Goal: Task Accomplishment & Management: Manage account settings

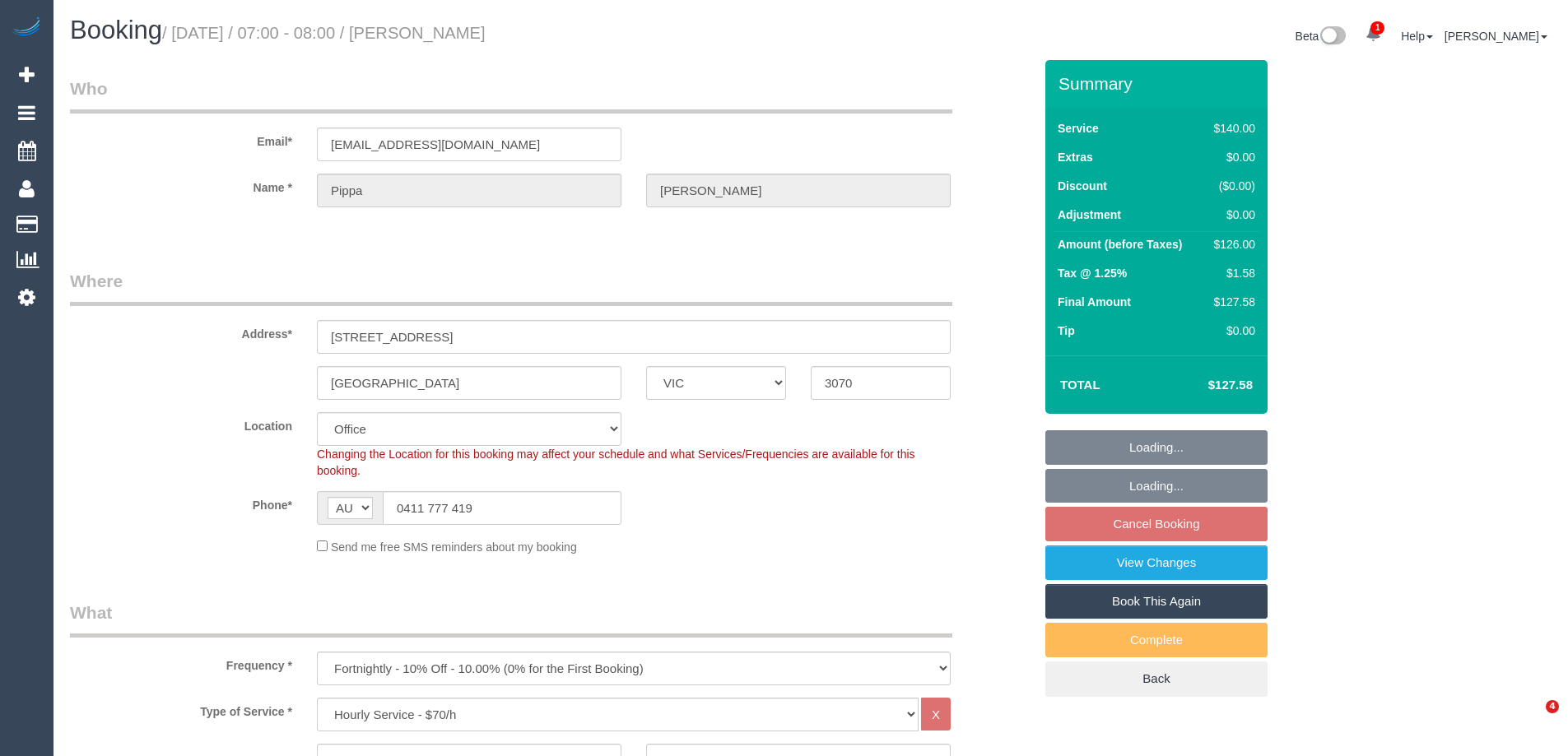
select select "VIC"
select select "number:29"
select select "number:14"
select select "number:19"
select select "number:24"
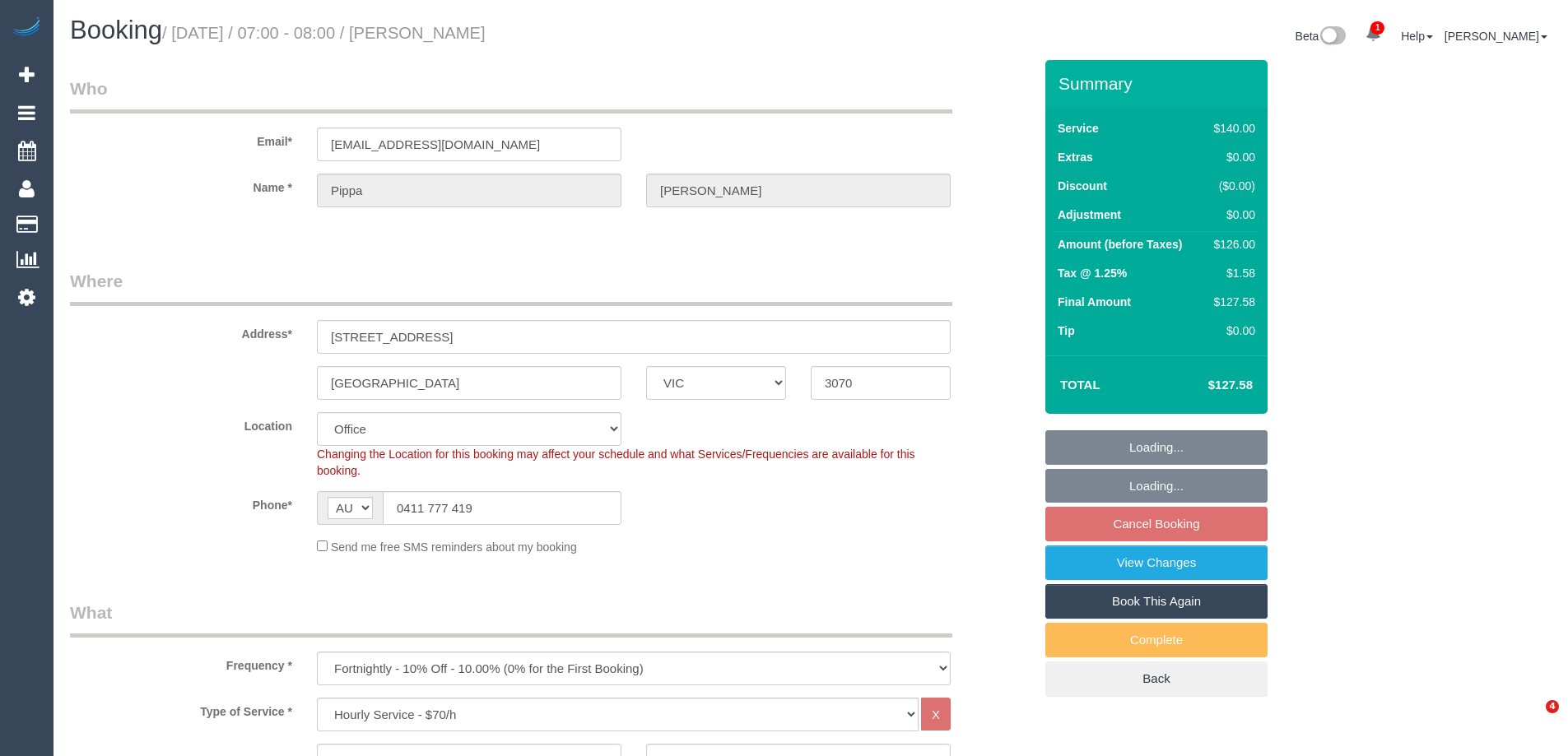
select select "number:34"
select select "number:12"
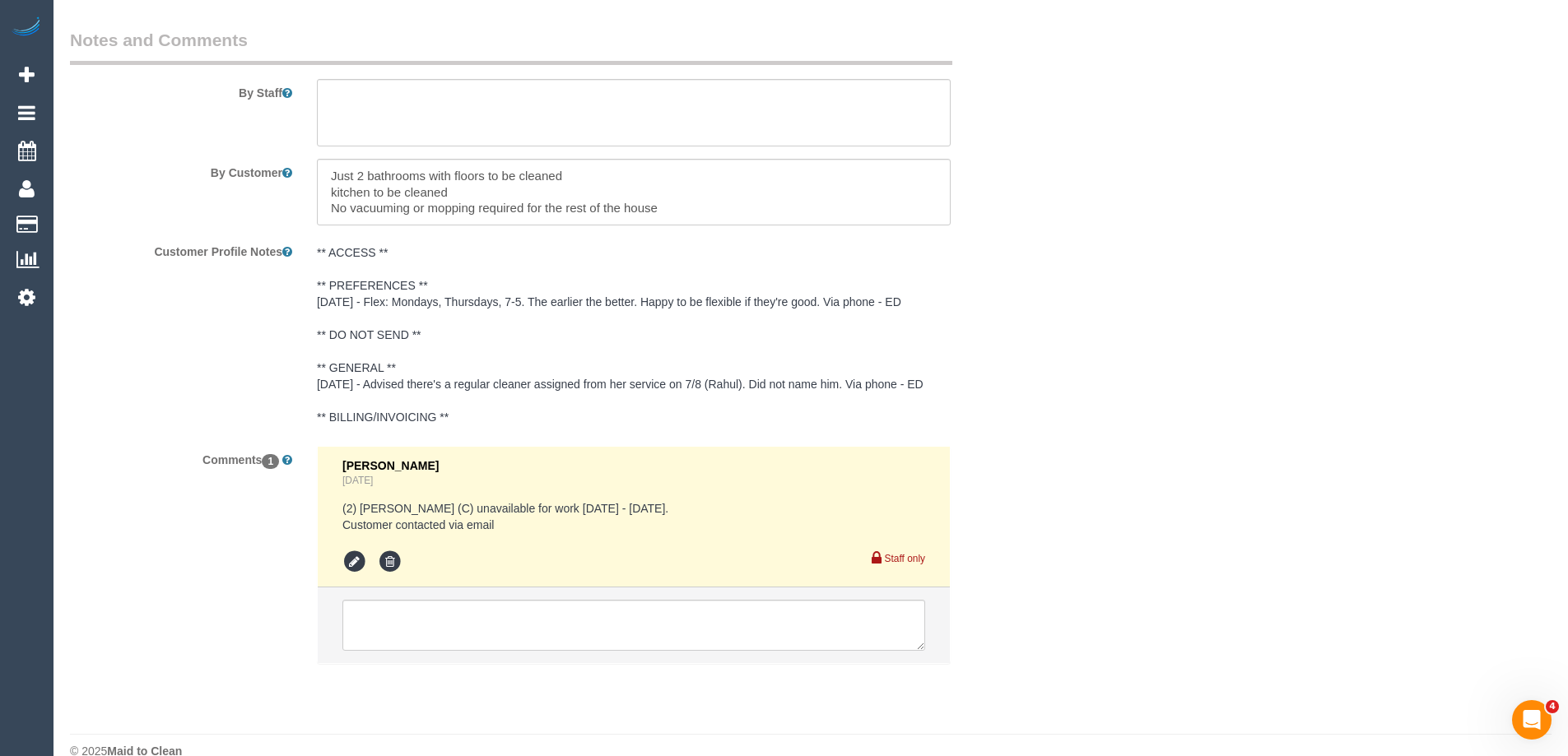
scroll to position [2793, 0]
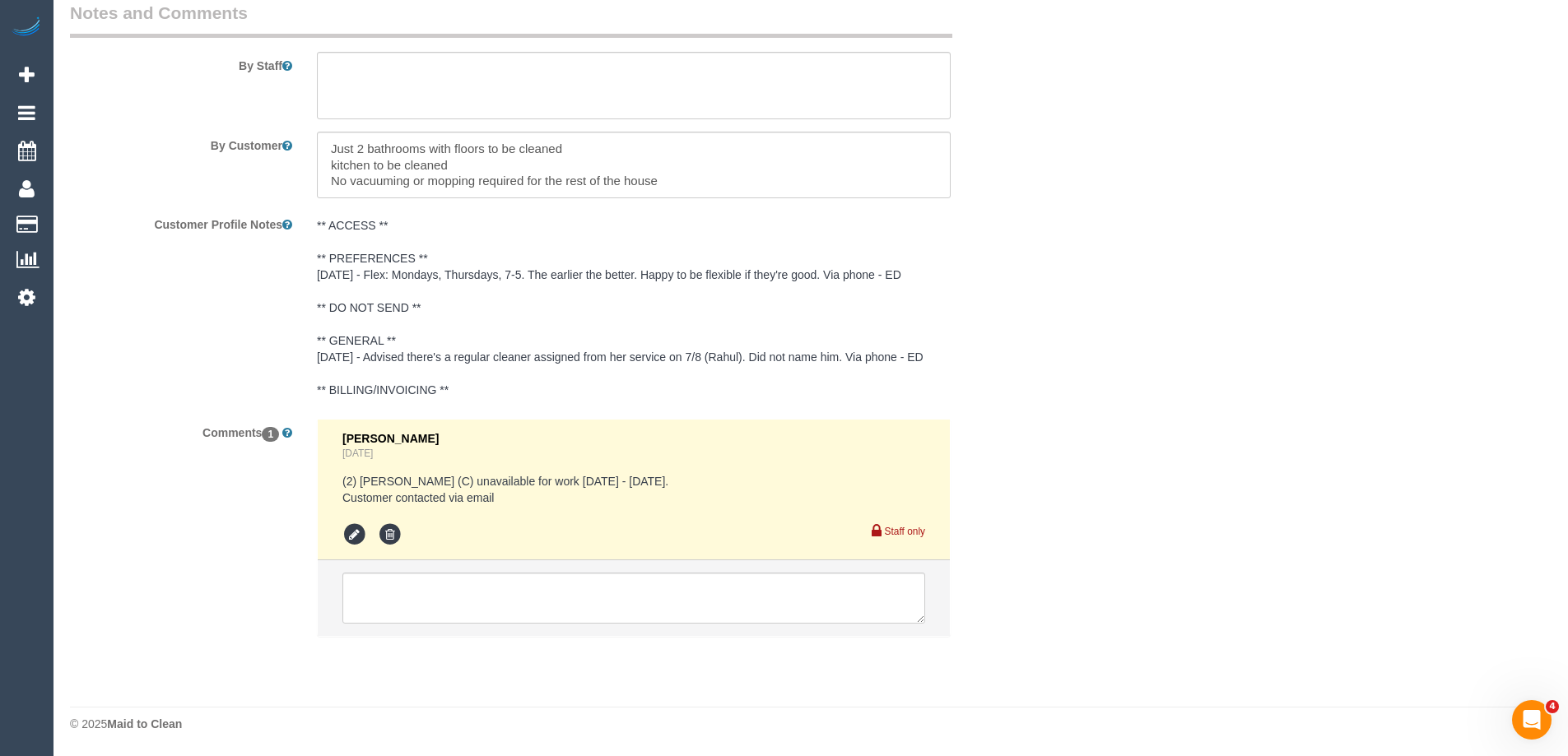
click at [463, 635] on li at bounding box center [634, 599] width 633 height 76
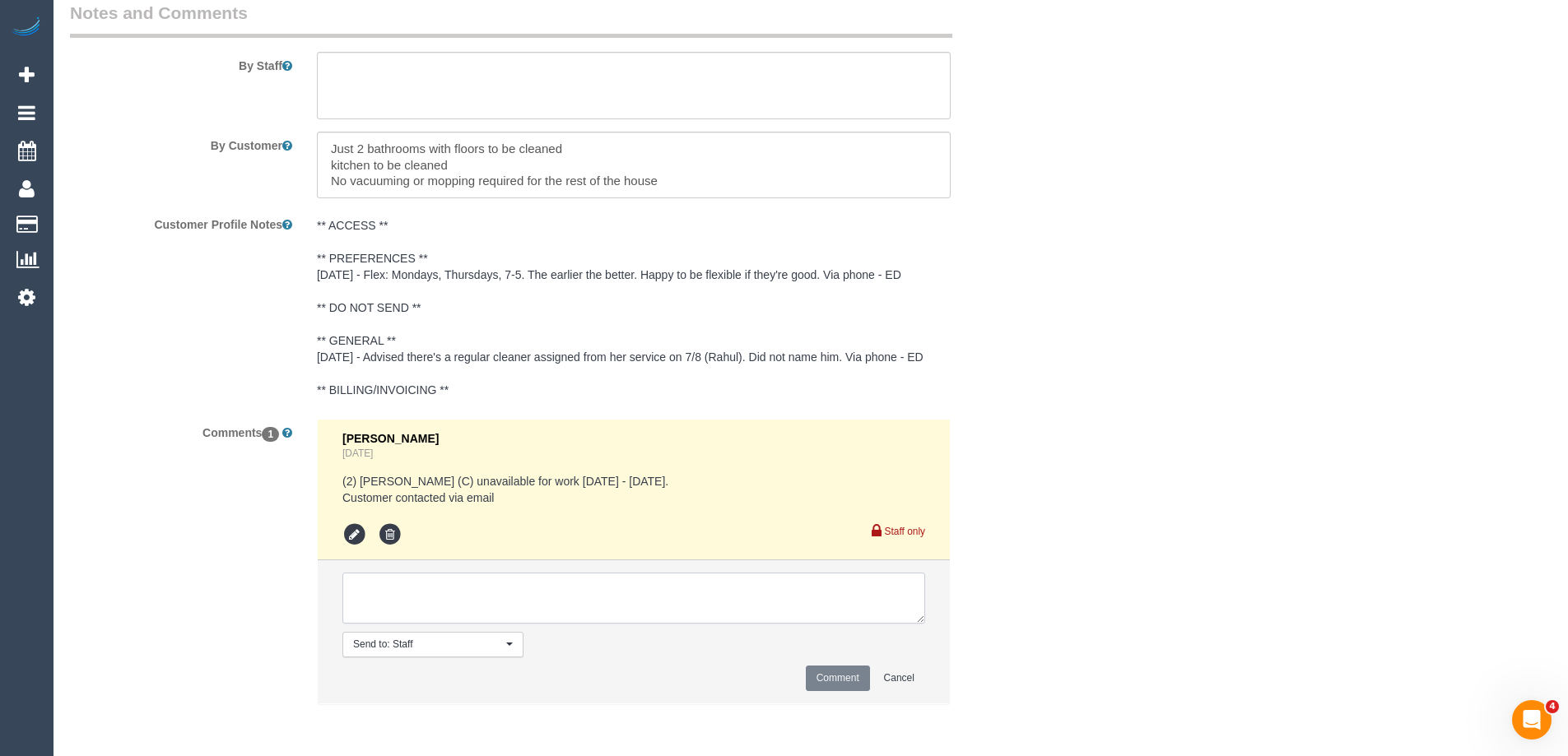
click at [480, 602] on textarea at bounding box center [634, 598] width 582 height 51
paste textarea "Can you please find anyone for this day At the time requested Thanks"
type textarea "Email response from customer: Can you please find anyone for this day At the ti…"
click at [837, 678] on button "Comment" at bounding box center [838, 678] width 64 height 25
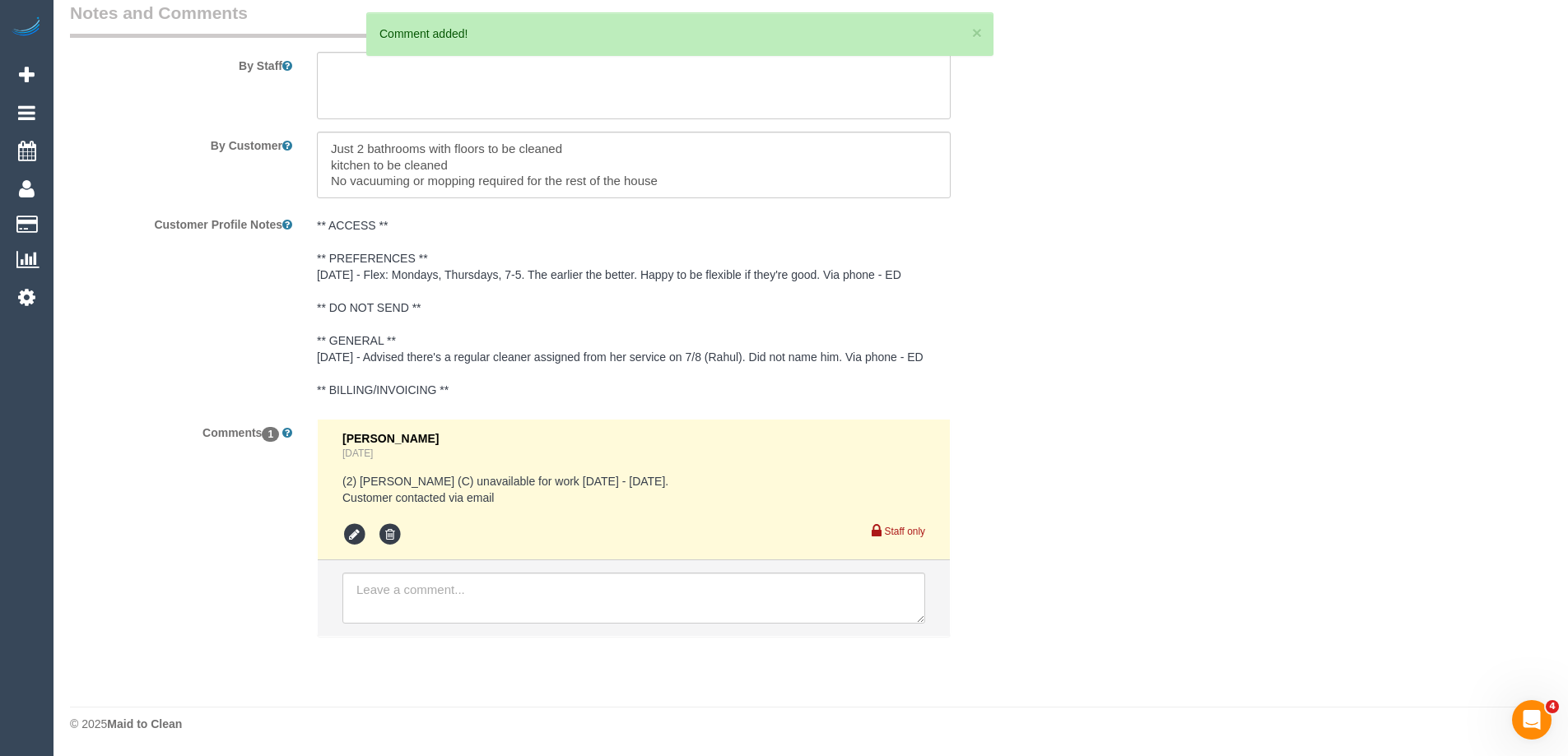
scroll to position [0, 0]
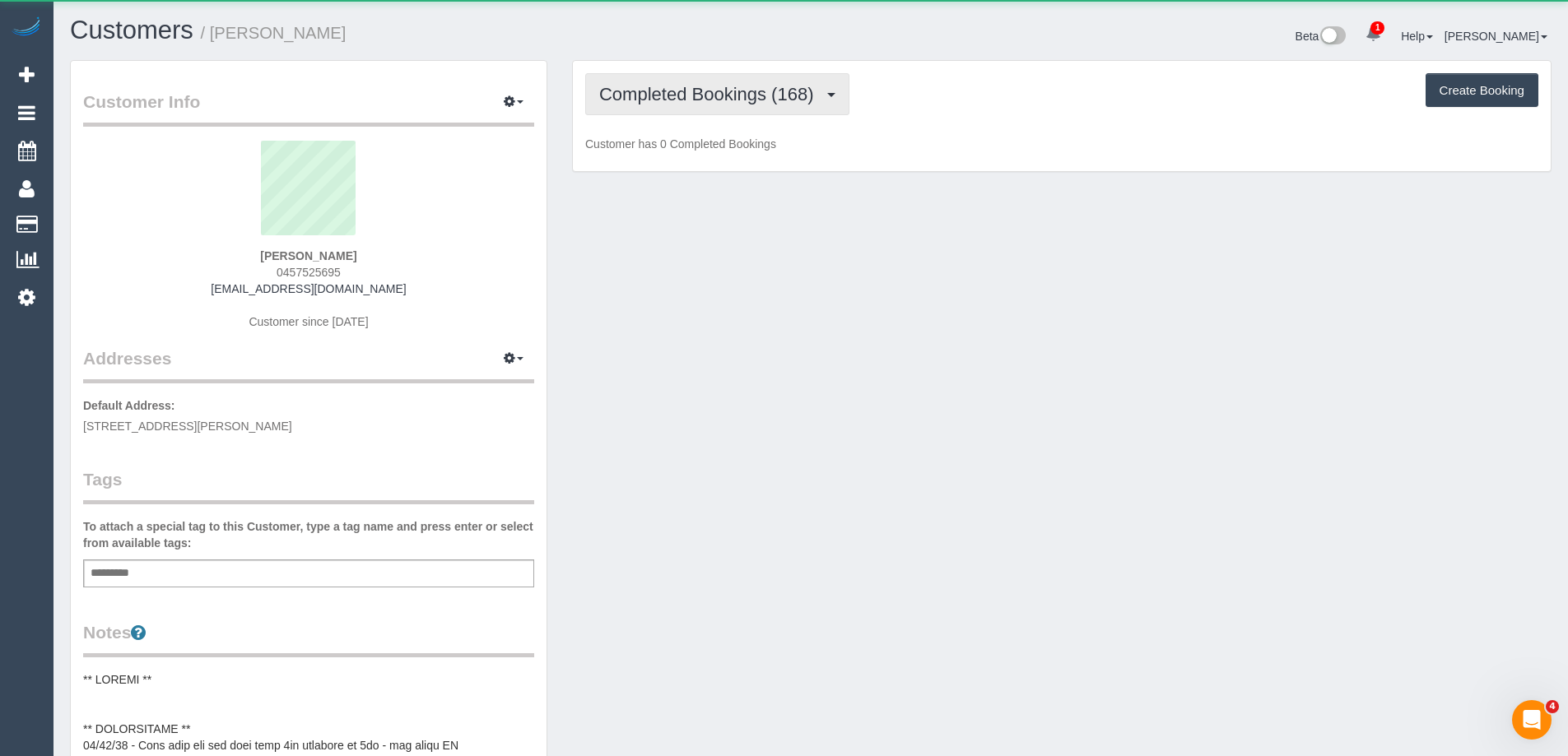
click at [665, 89] on span "Completed Bookings (168)" at bounding box center [710, 94] width 222 height 20
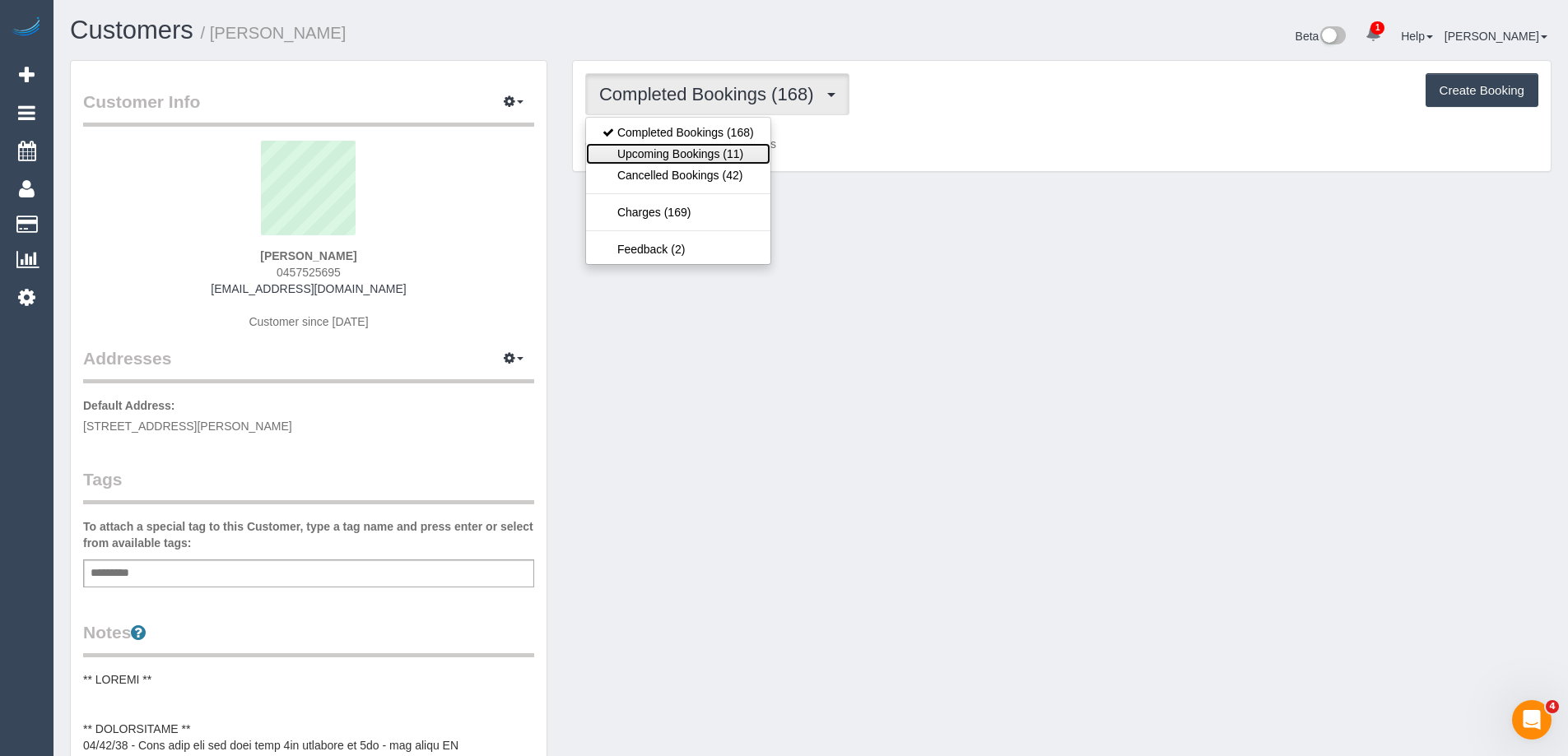
click at [679, 152] on link "Upcoming Bookings (11)" at bounding box center [678, 153] width 185 height 21
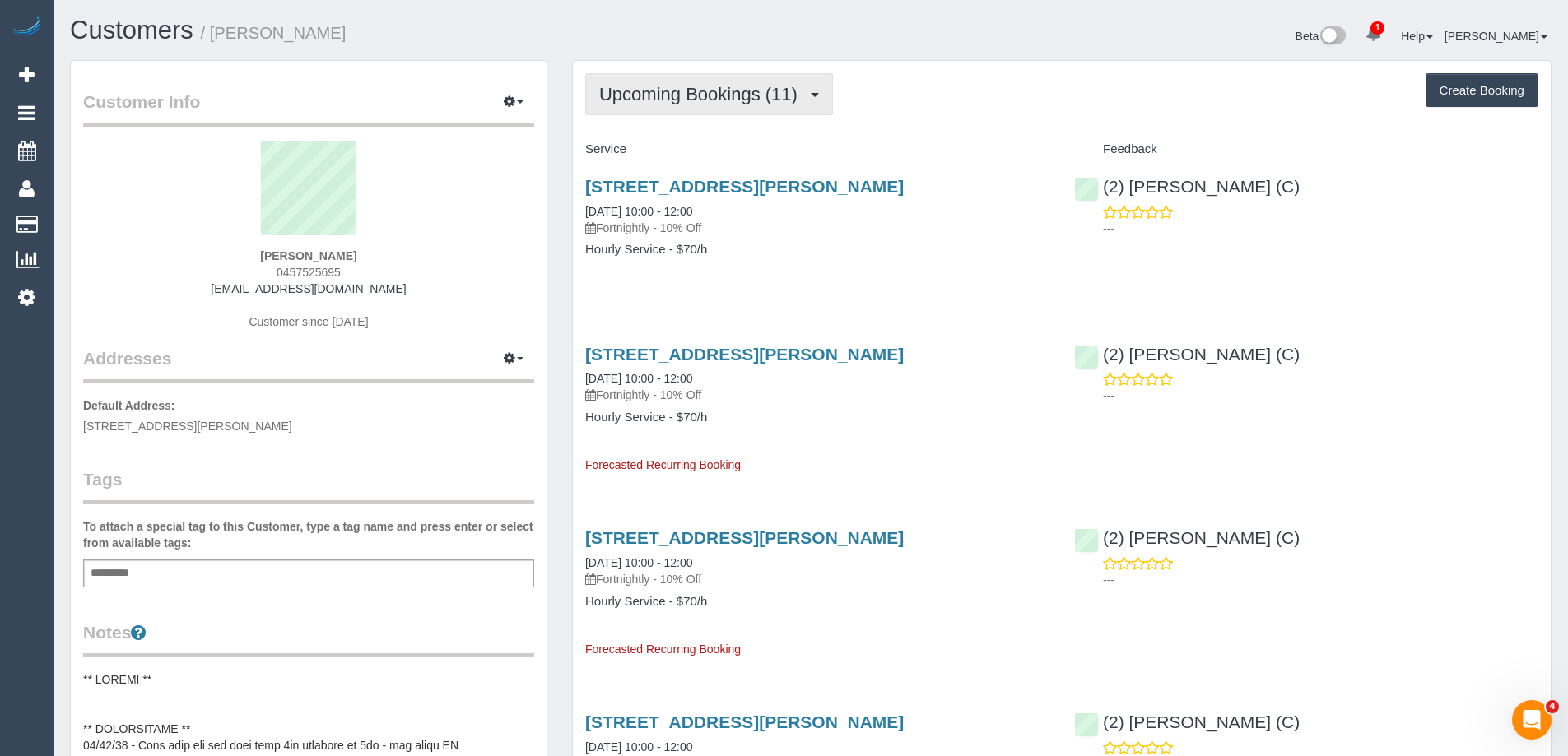
click at [722, 93] on span "Upcoming Bookings (11)" at bounding box center [702, 94] width 206 height 20
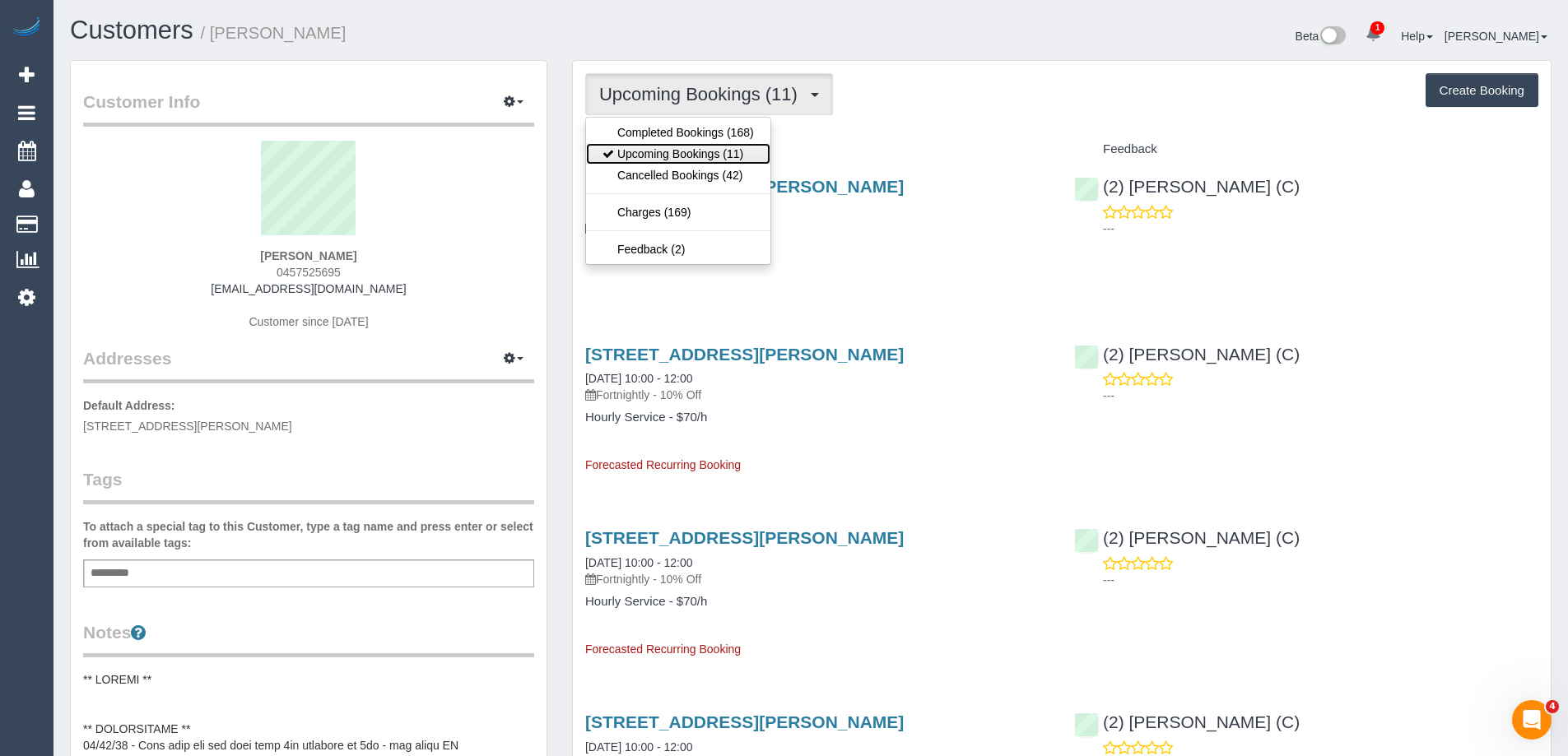
click at [699, 153] on link "Upcoming Bookings (11)" at bounding box center [678, 153] width 185 height 21
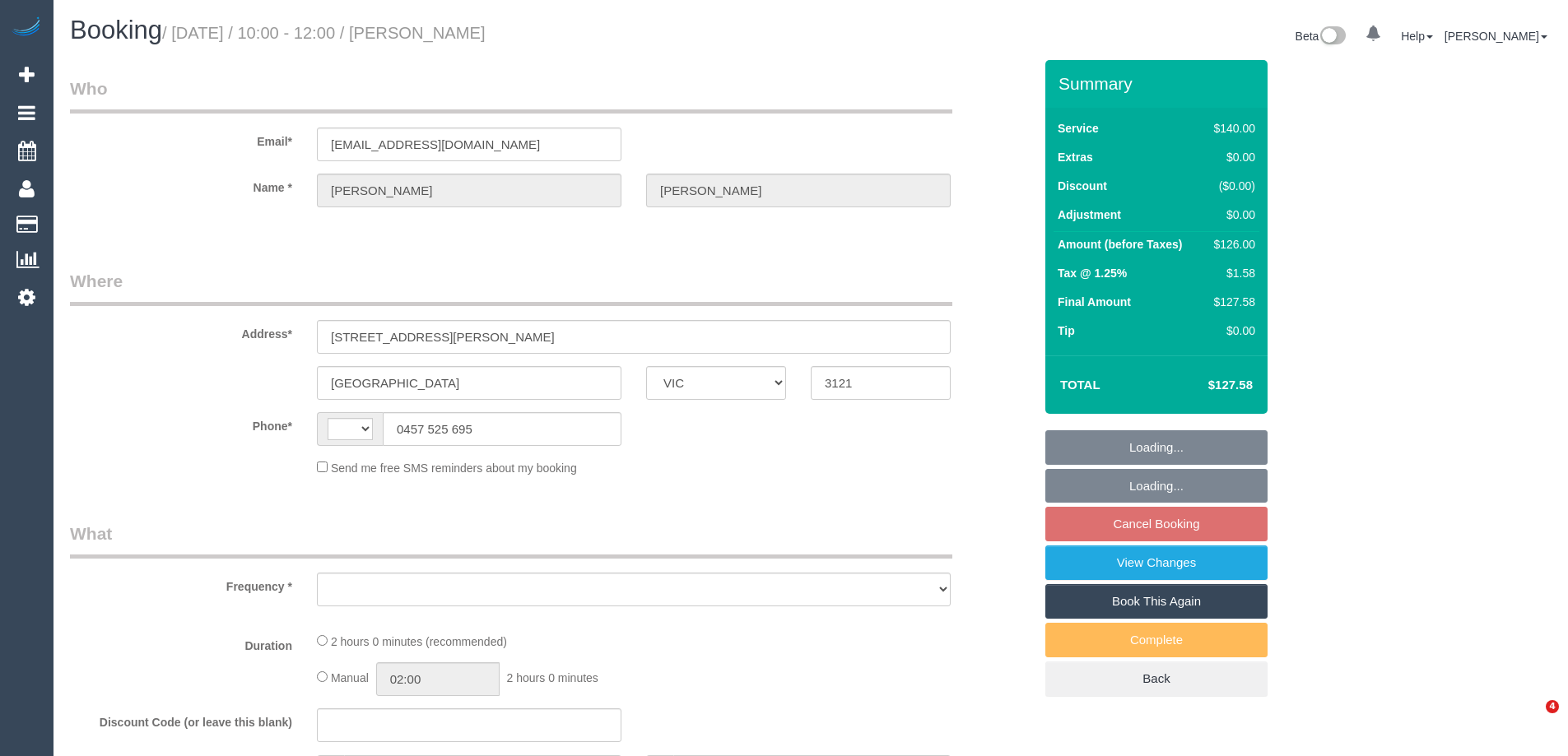
select select "VIC"
select select "string:stripe-pm_1O39zQ2GScqysDRV0iO4EQmY"
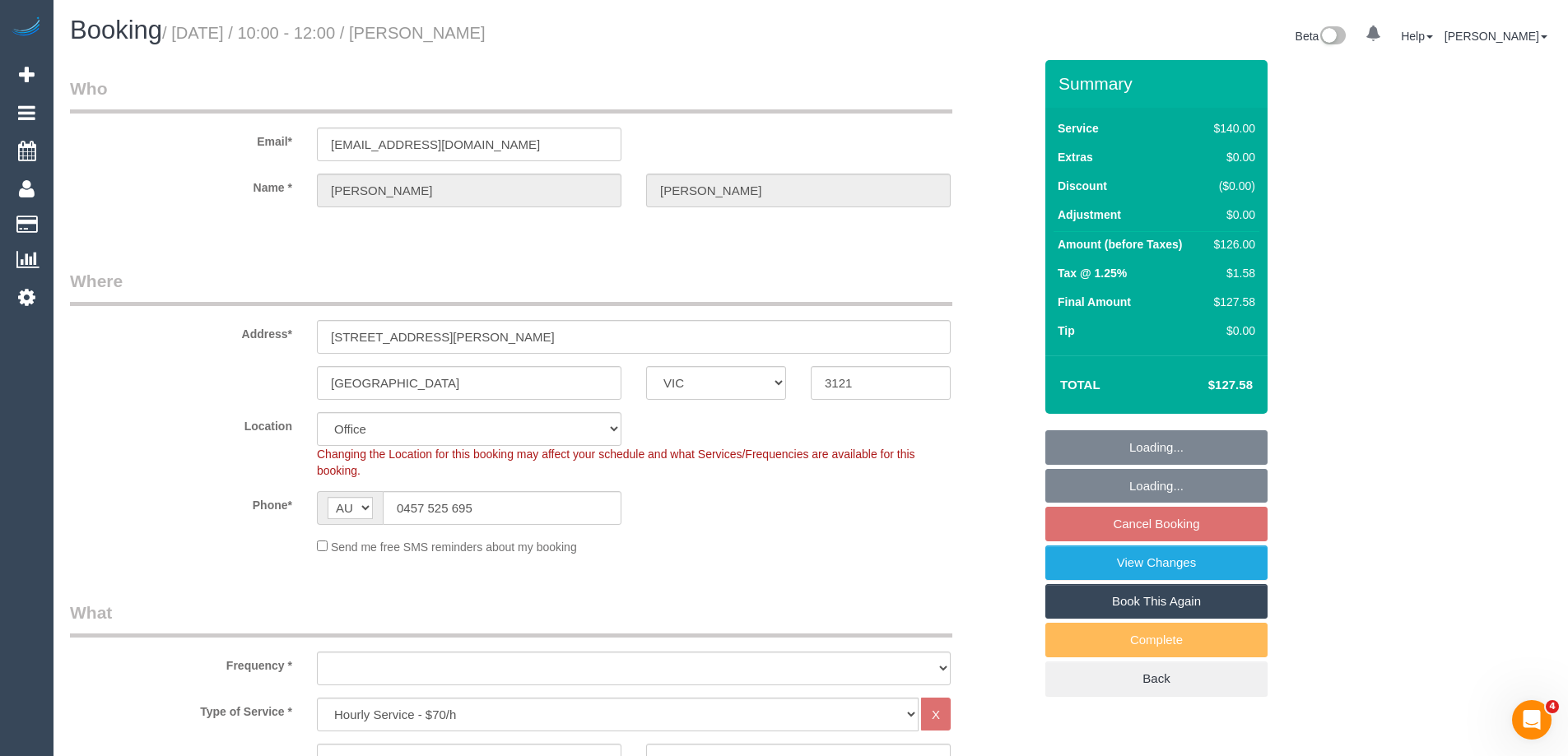
select select "string:AU"
select select "object:869"
select select "number:32"
select select "object:874"
select select "76444"
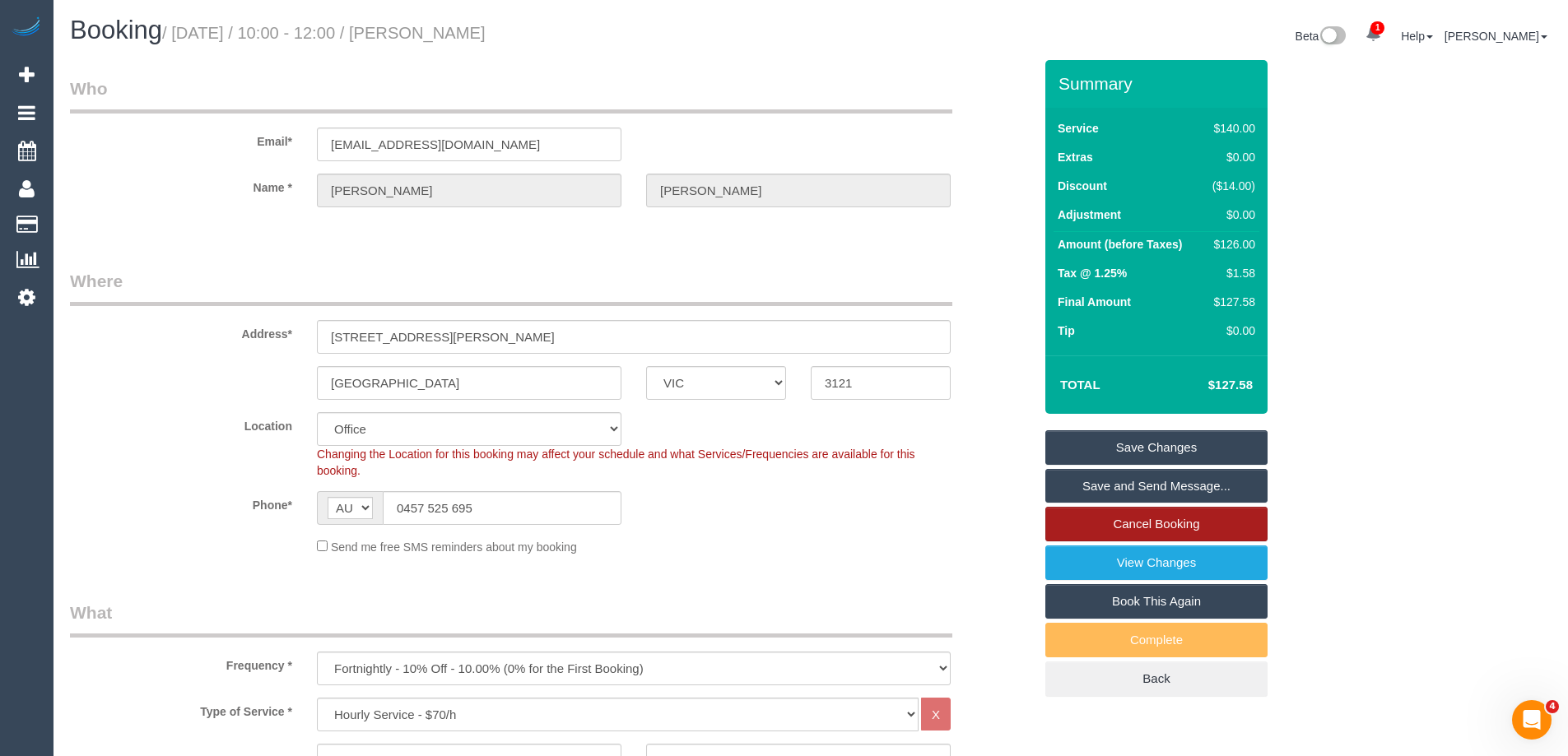
click at [1155, 528] on link "Cancel Booking" at bounding box center [1156, 524] width 222 height 34
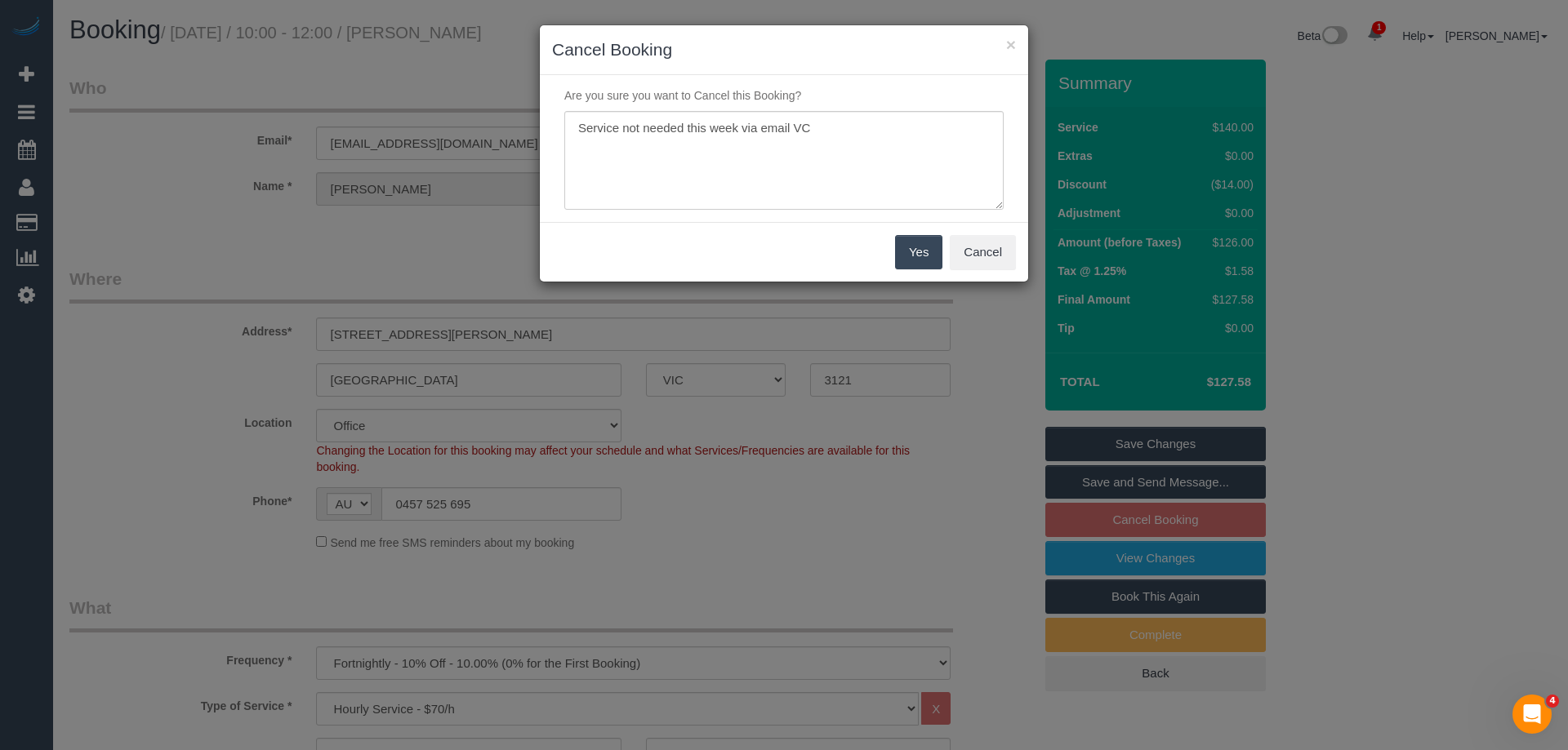
type textarea "Service not needed this week via email VC"
click at [909, 255] on button "Yes" at bounding box center [918, 252] width 47 height 34
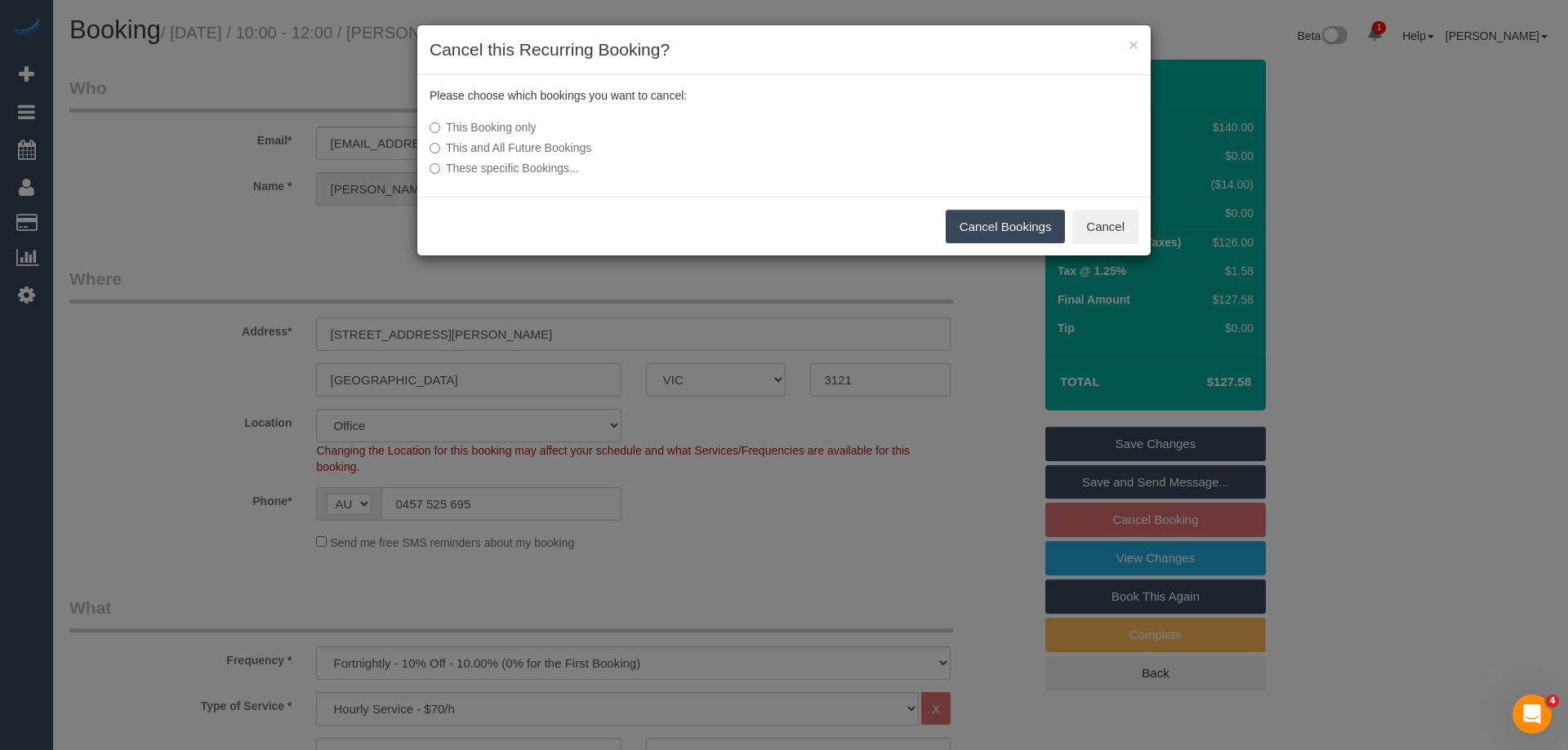
drag, startPoint x: 992, startPoint y: 217, endPoint x: 704, endPoint y: 210, distance: 288.1
click at [992, 217] on button "Cancel Bookings" at bounding box center [1005, 227] width 120 height 34
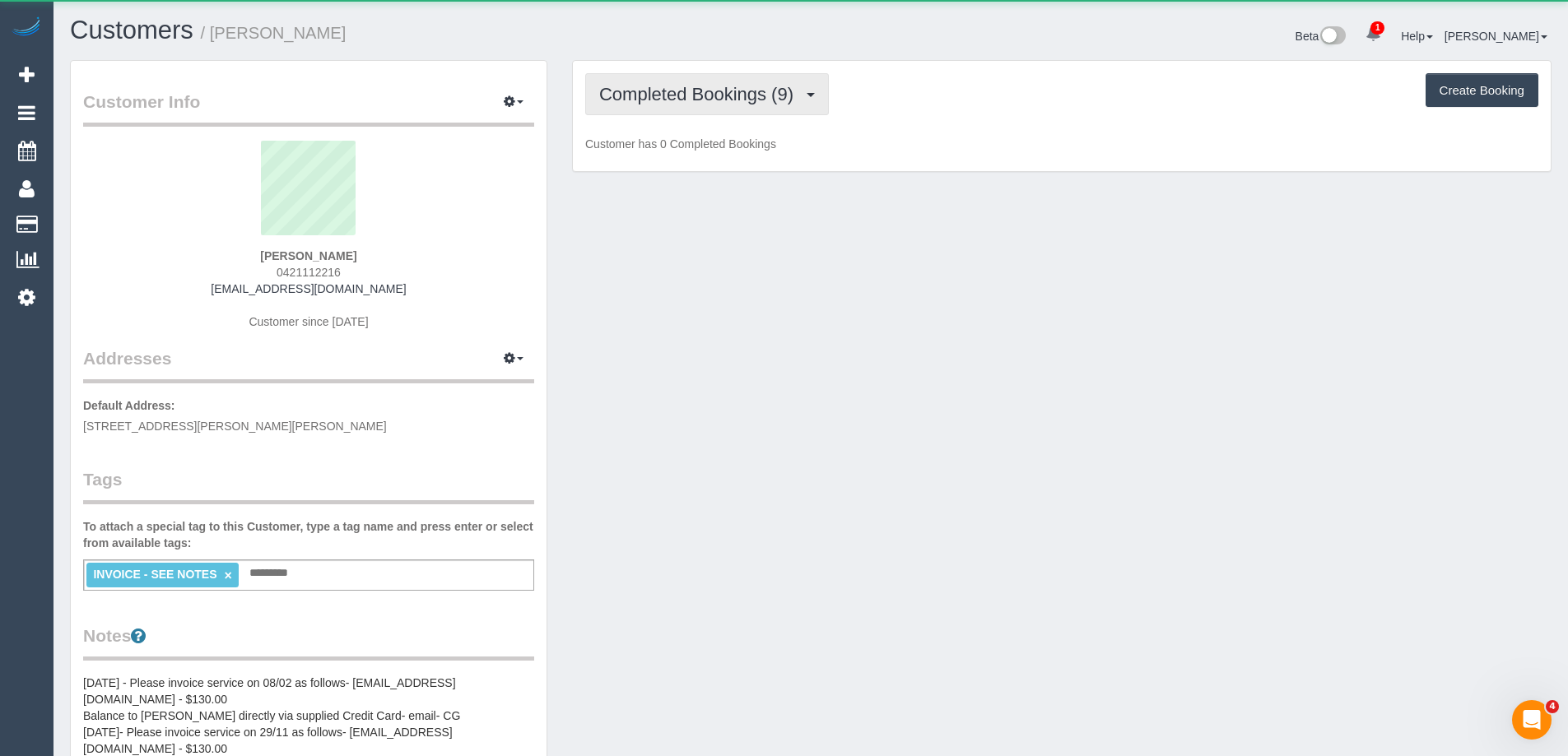
click at [720, 98] on span "Completed Bookings (9)" at bounding box center [700, 94] width 203 height 20
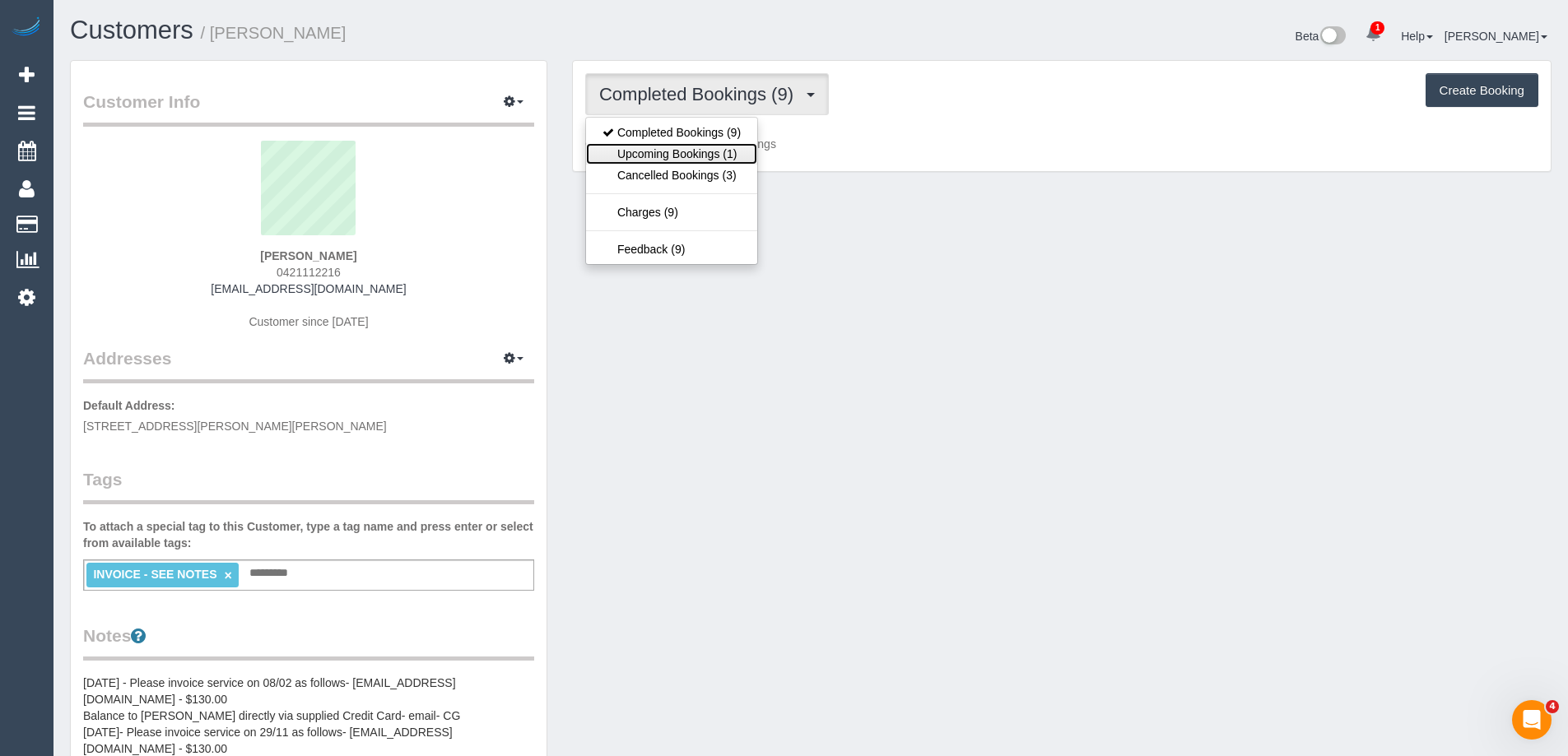
click at [737, 155] on link "Upcoming Bookings (1)" at bounding box center [672, 153] width 171 height 21
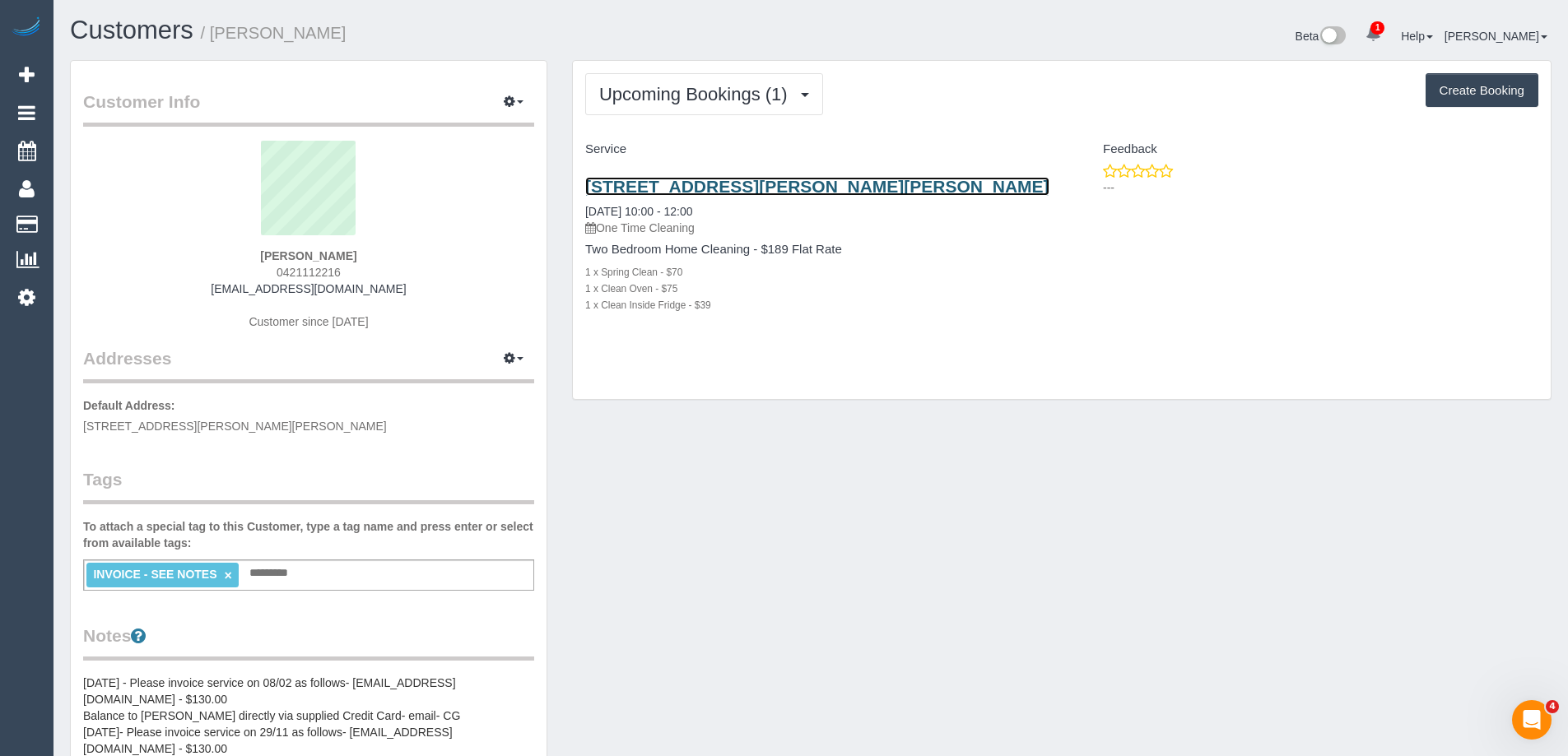
click at [762, 188] on link "[STREET_ADDRESS][PERSON_NAME][PERSON_NAME]" at bounding box center [817, 187] width 464 height 19
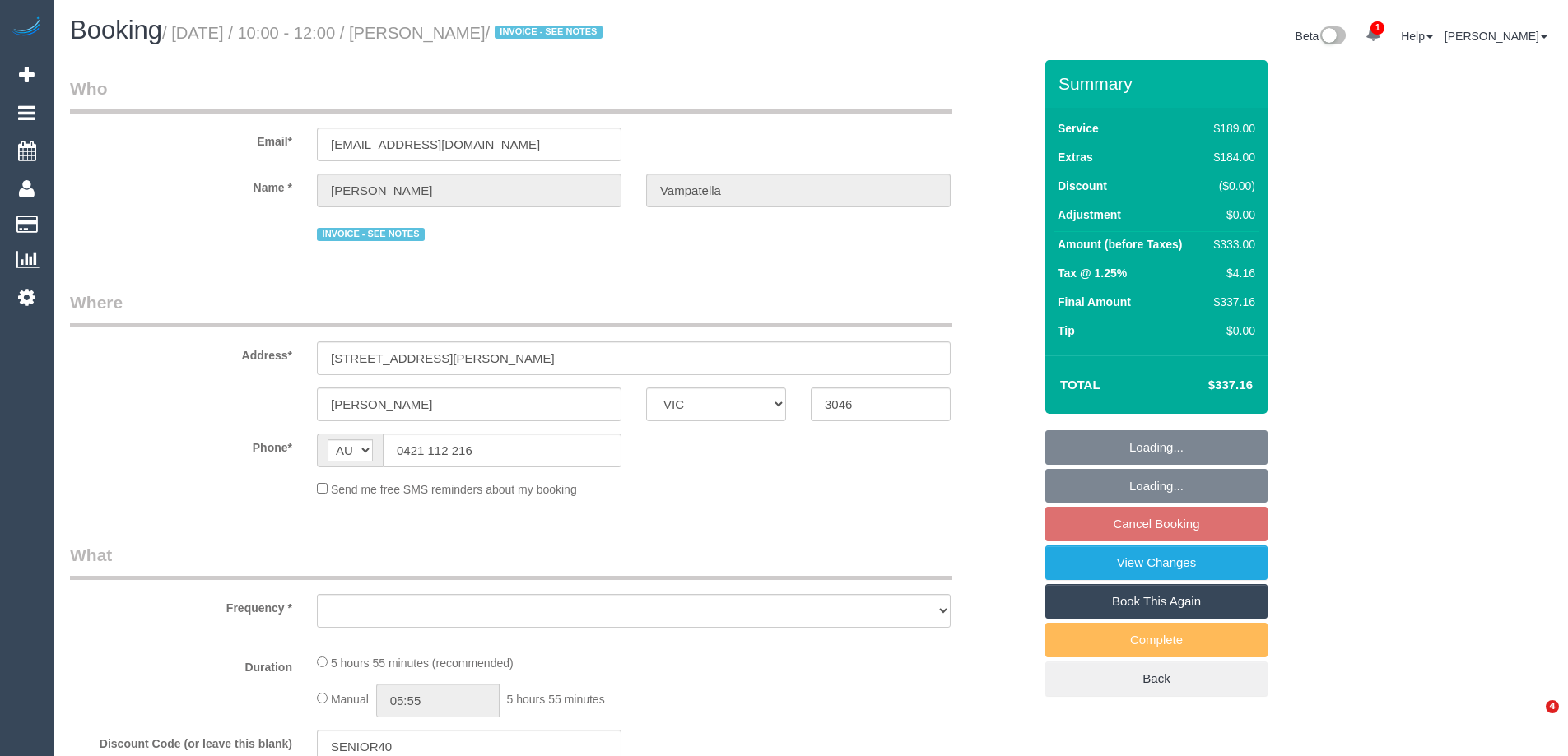
select select "VIC"
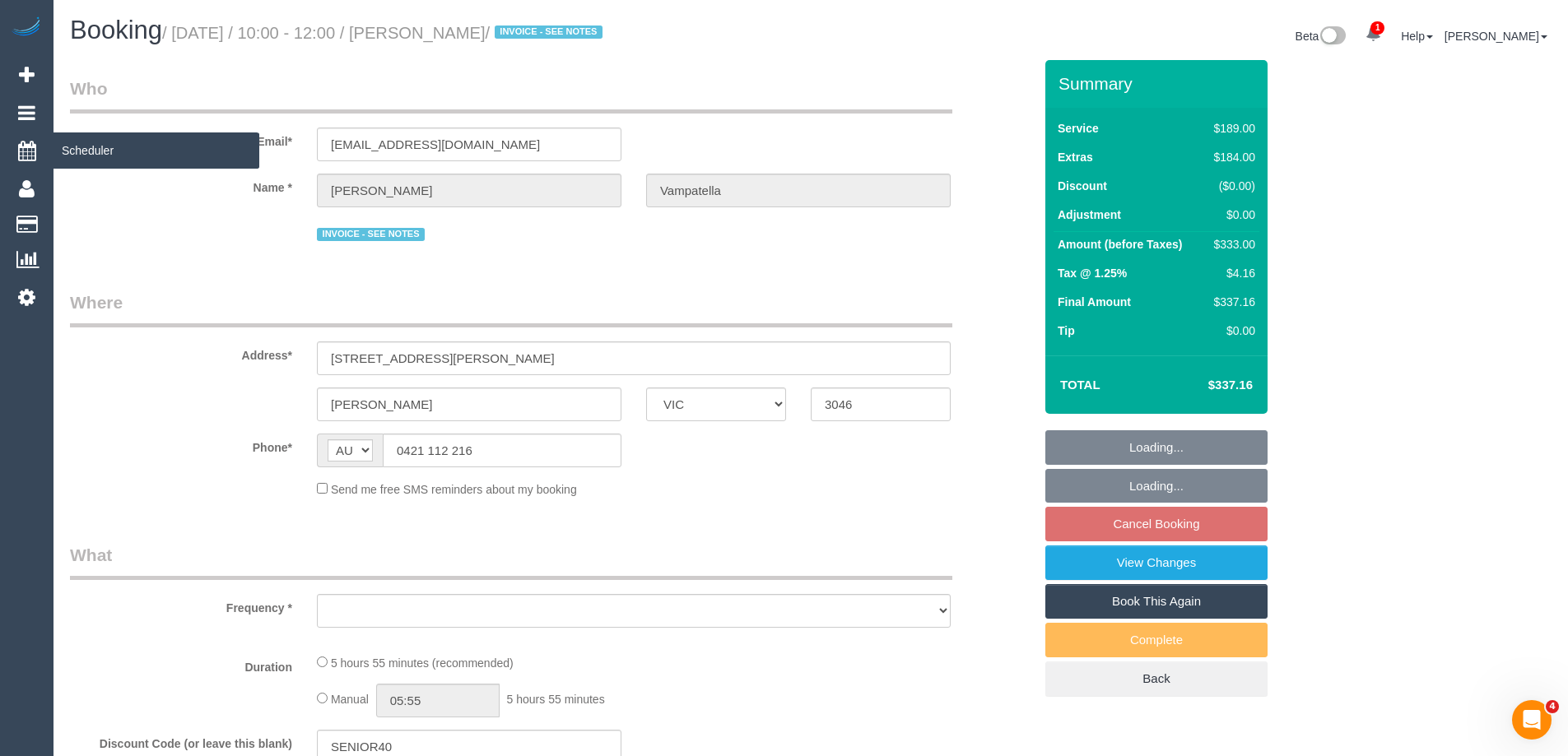
select select "string:stripe-pm_1Rv5cO2GScqysDRVRyq6nXlG"
select select "number:28"
select select "number:14"
select select "number:19"
select select "number:36"
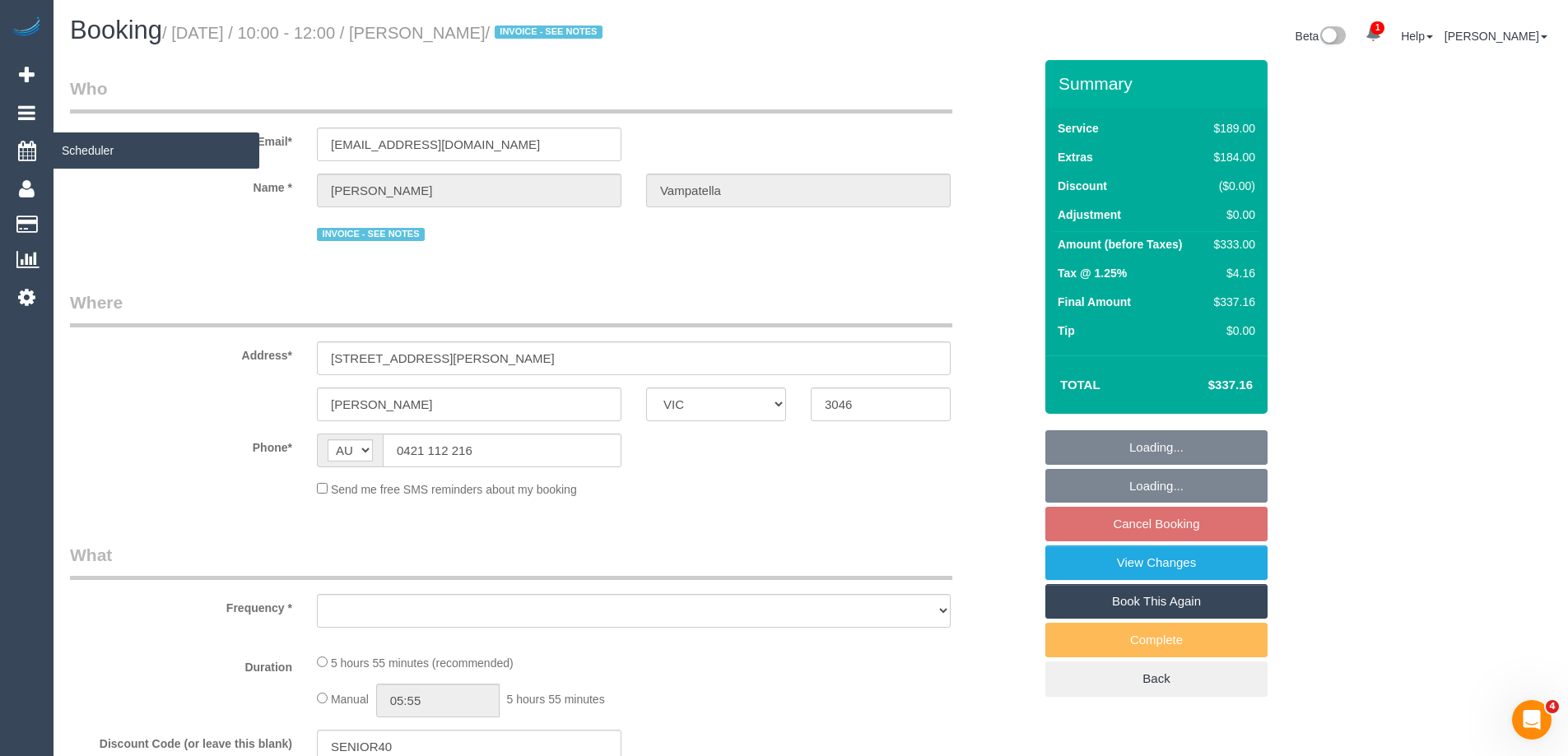
select select "number:13"
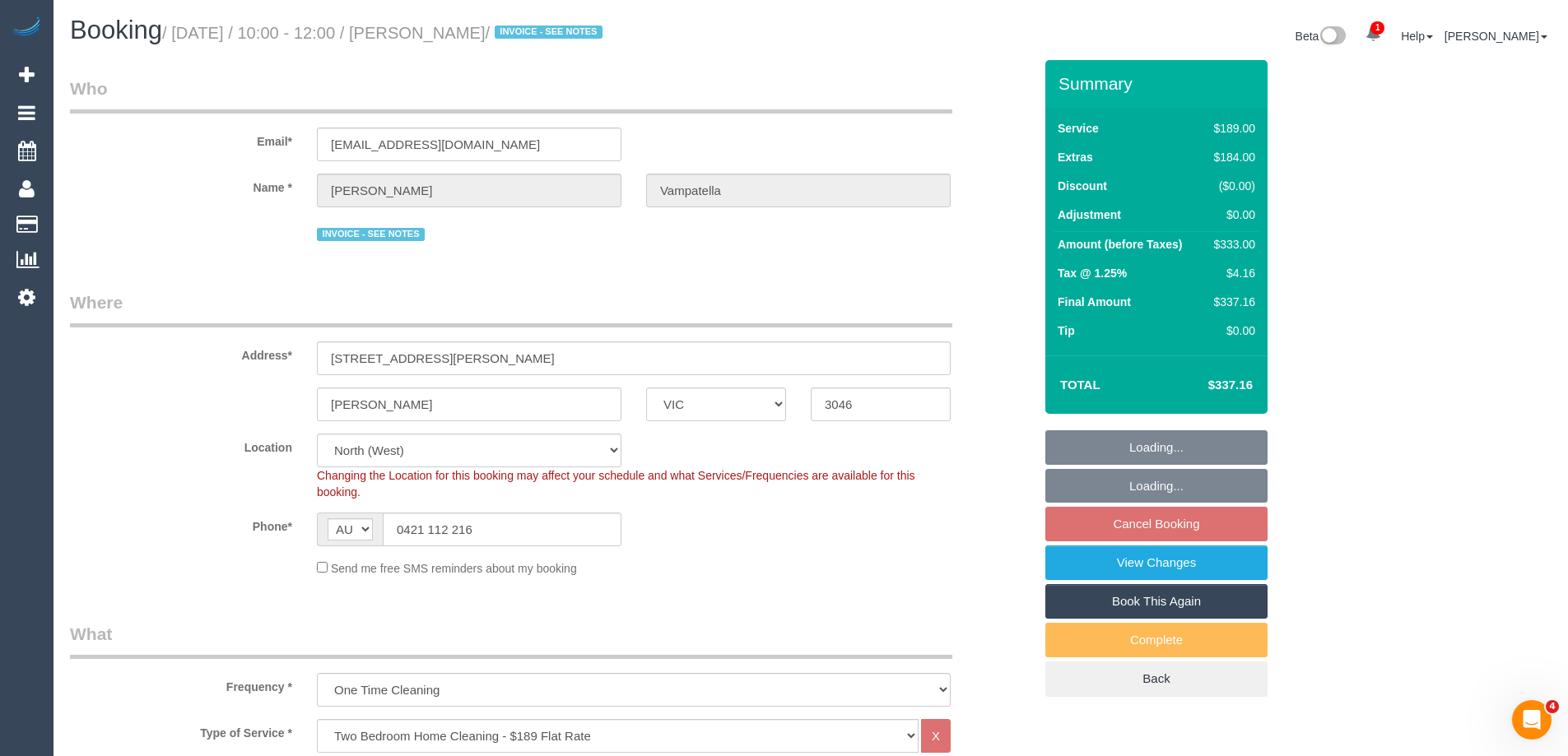
select select "object:1534"
select select "spot3"
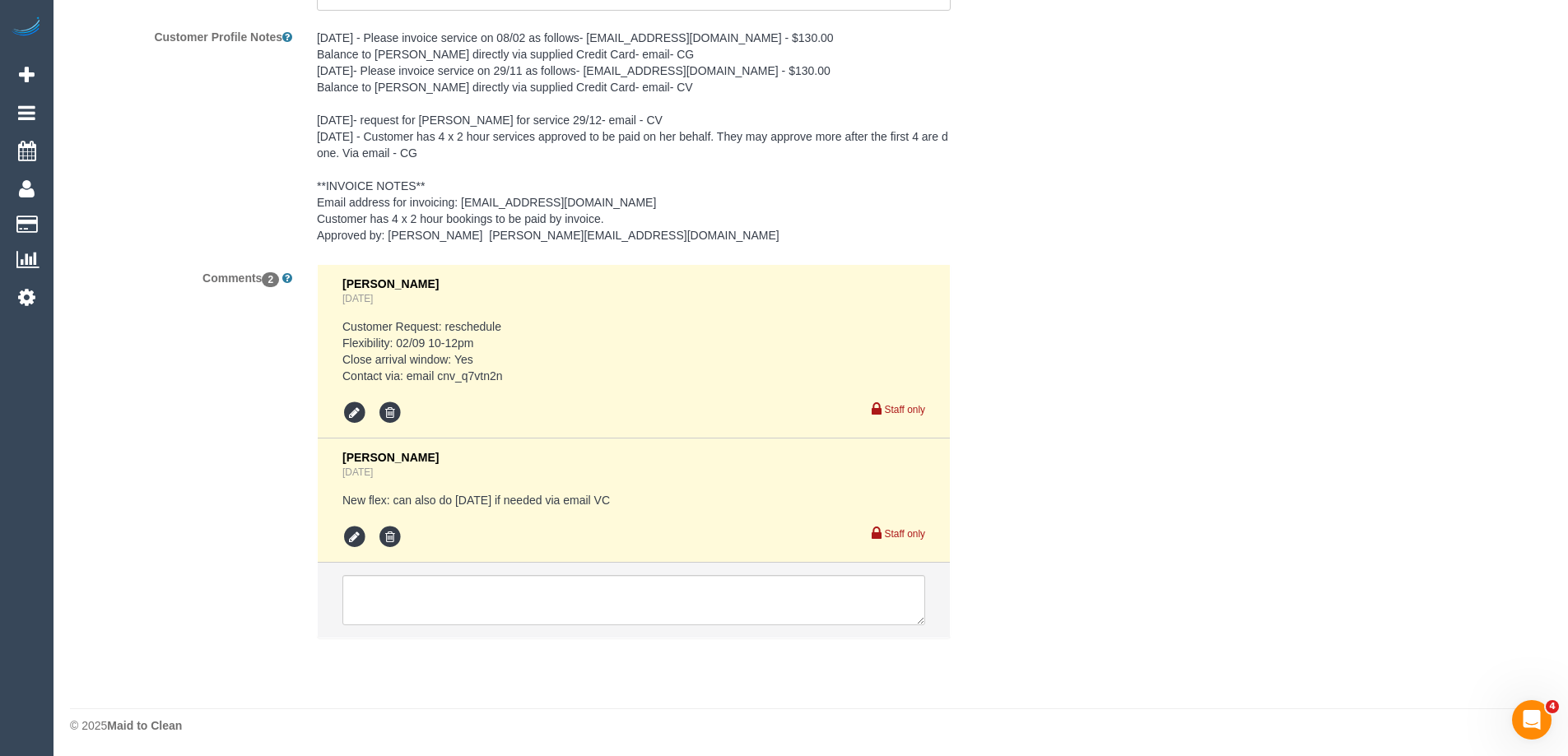
scroll to position [2929, 0]
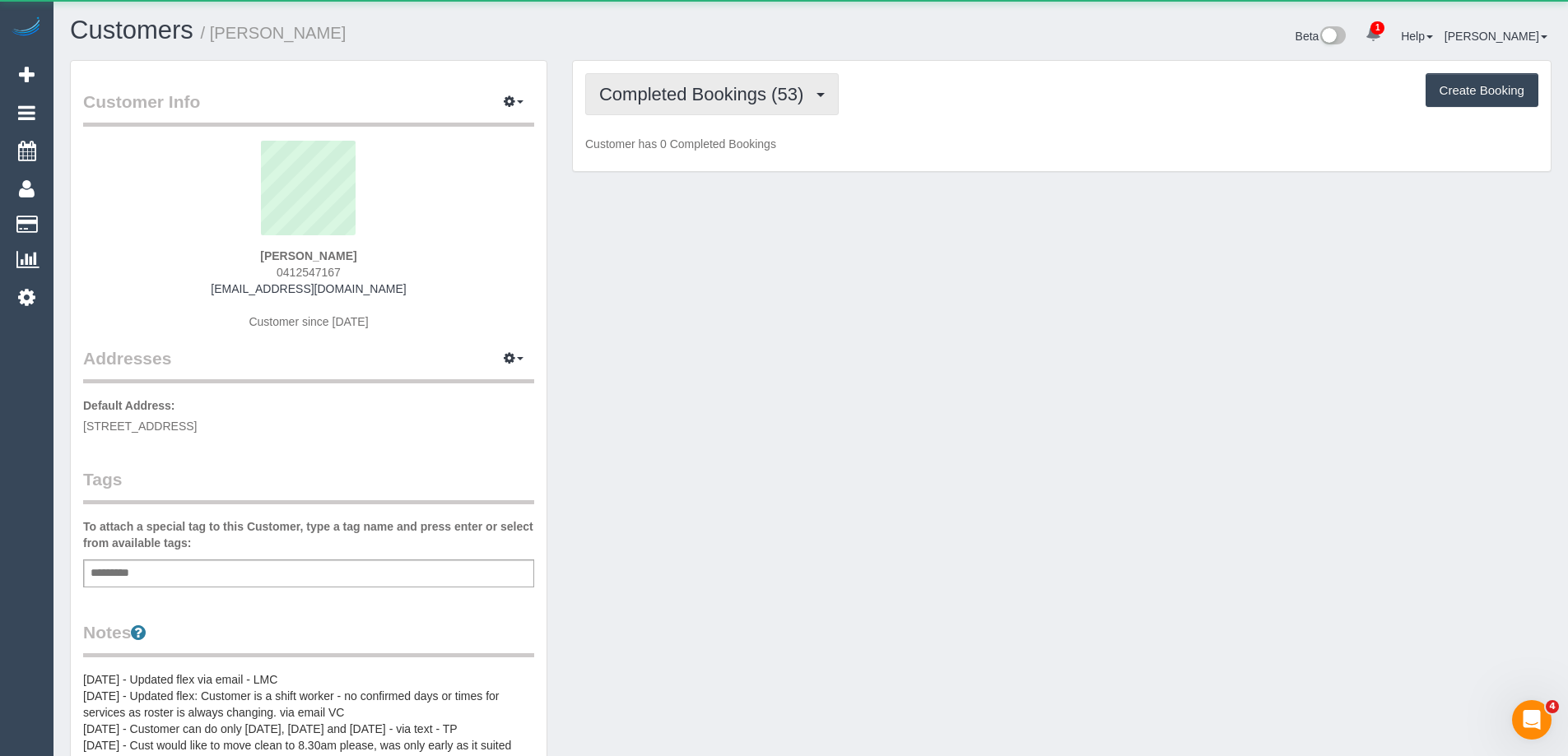
click at [652, 81] on button "Completed Bookings (53)" at bounding box center [712, 94] width 254 height 42
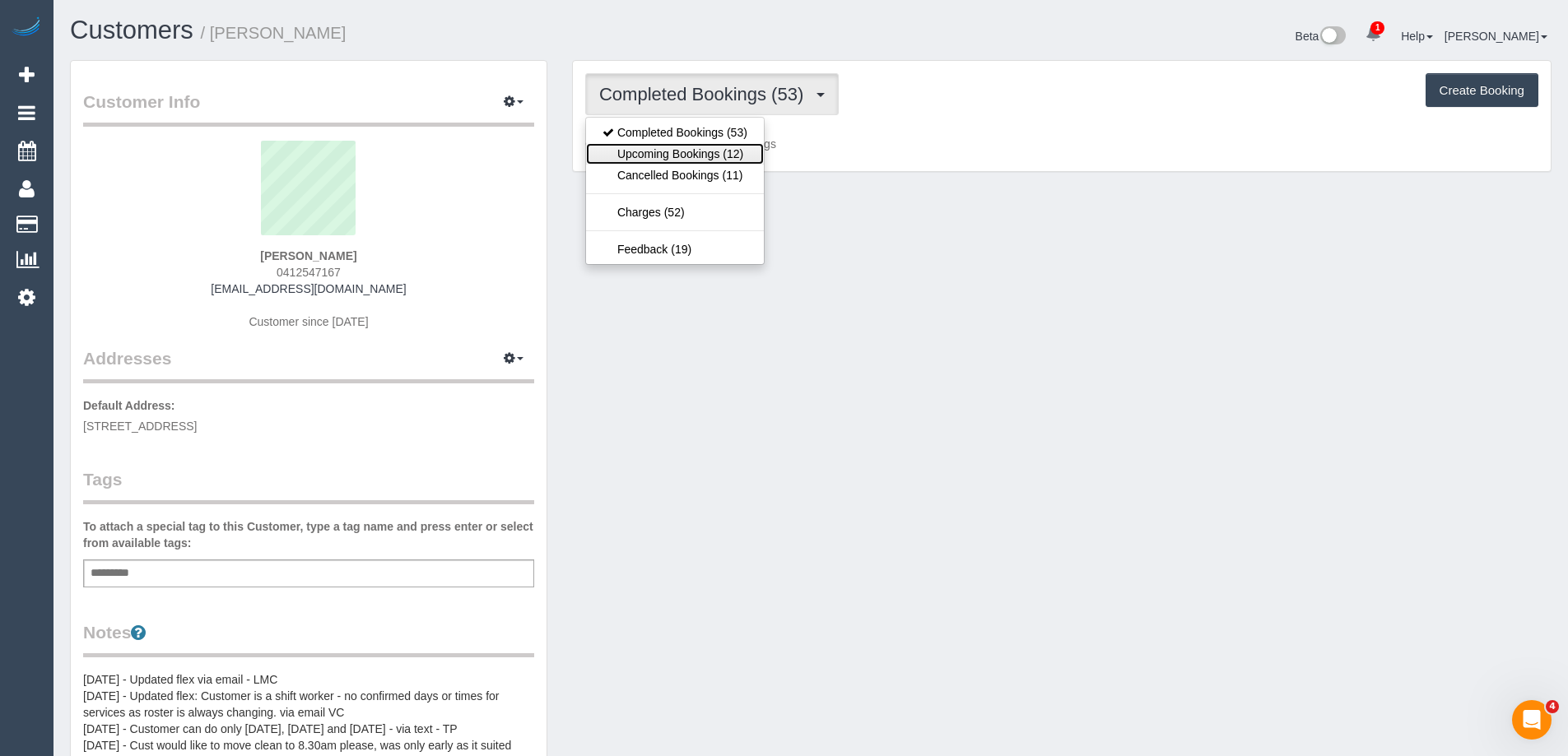
click at [661, 154] on link "Upcoming Bookings (12)" at bounding box center [674, 153] width 177 height 21
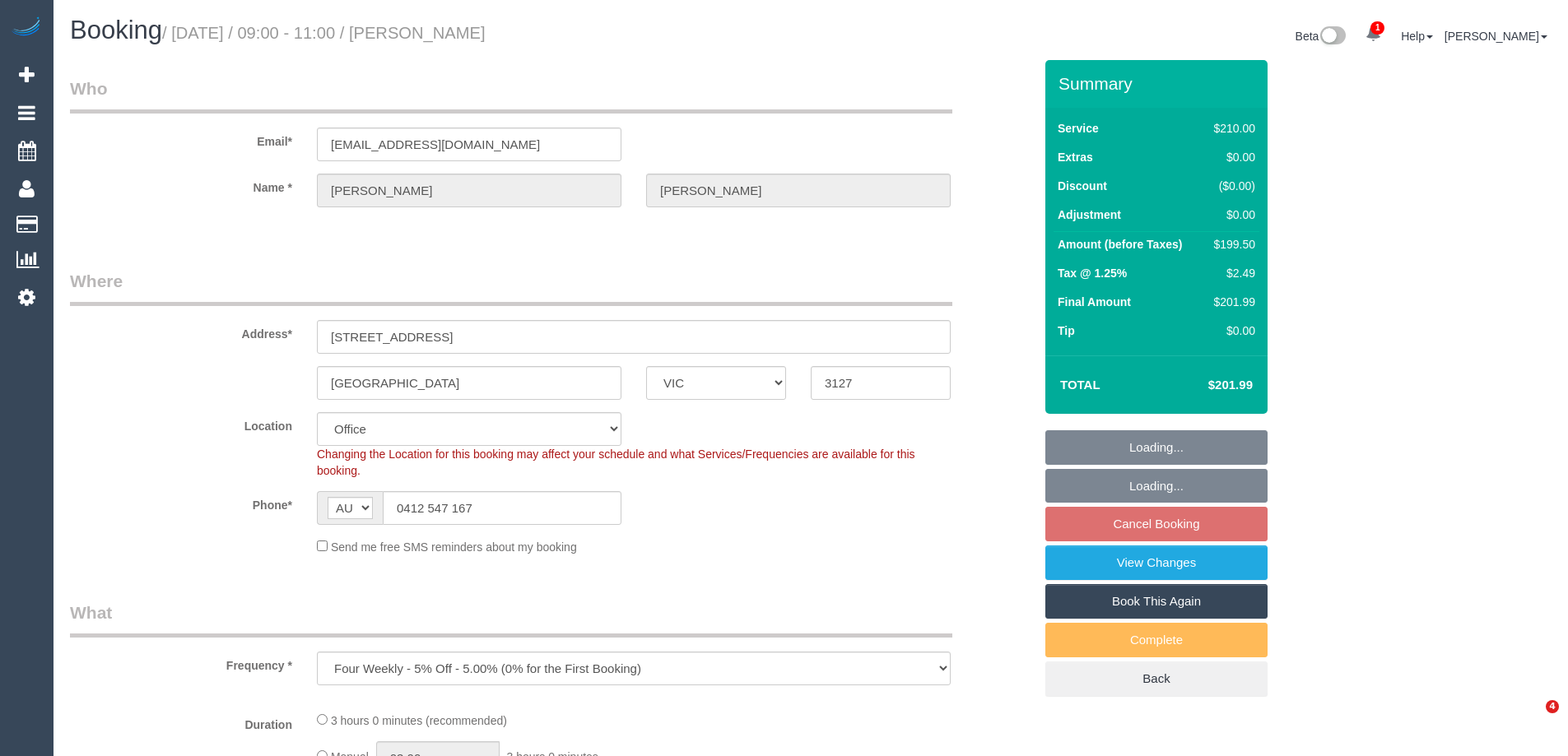
select select "VIC"
select select "number:28"
select select "number:14"
select select "number:19"
select select "number:24"
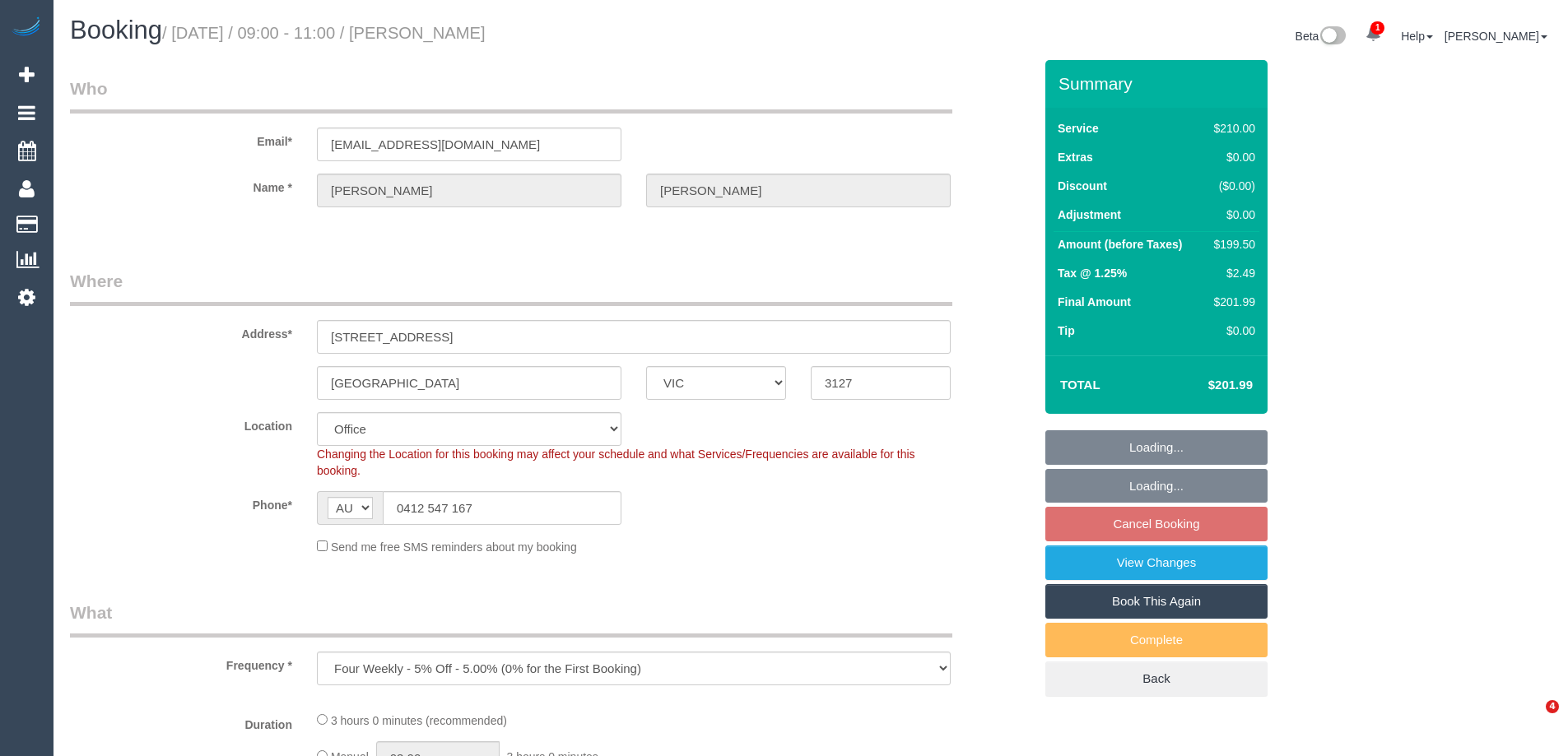
select select "number:12"
select select "180"
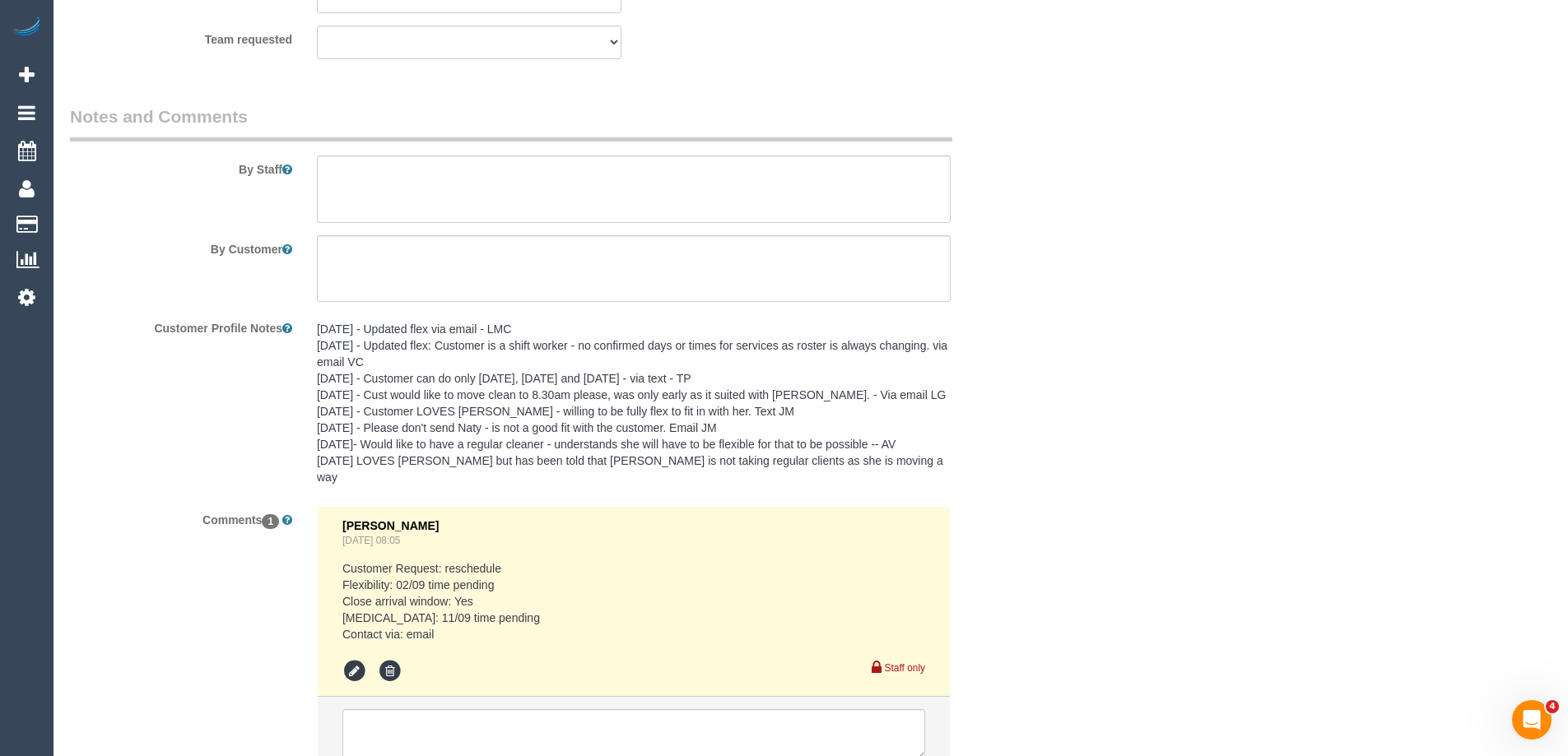
scroll to position [2809, 0]
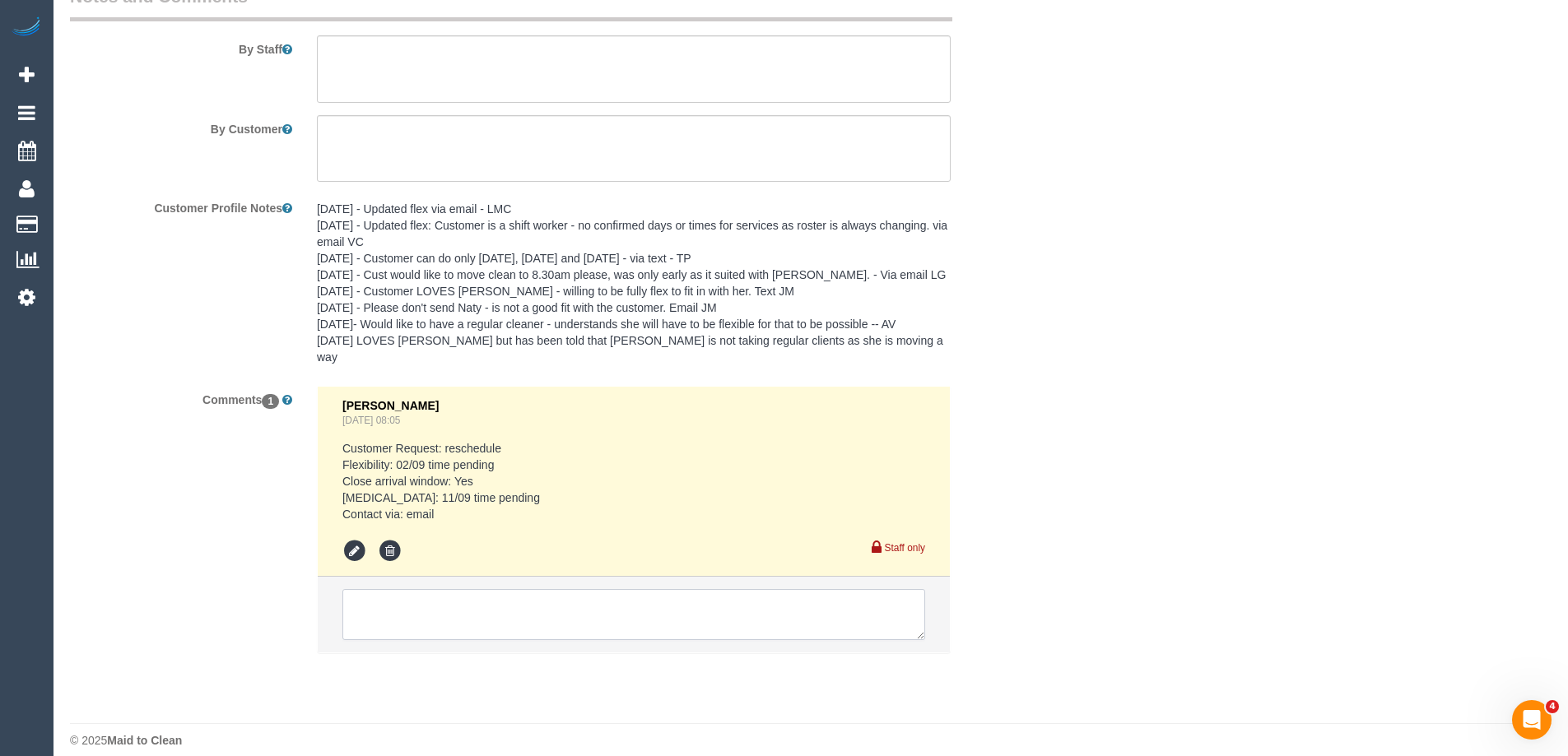
click at [510, 591] on textarea at bounding box center [634, 615] width 582 height 51
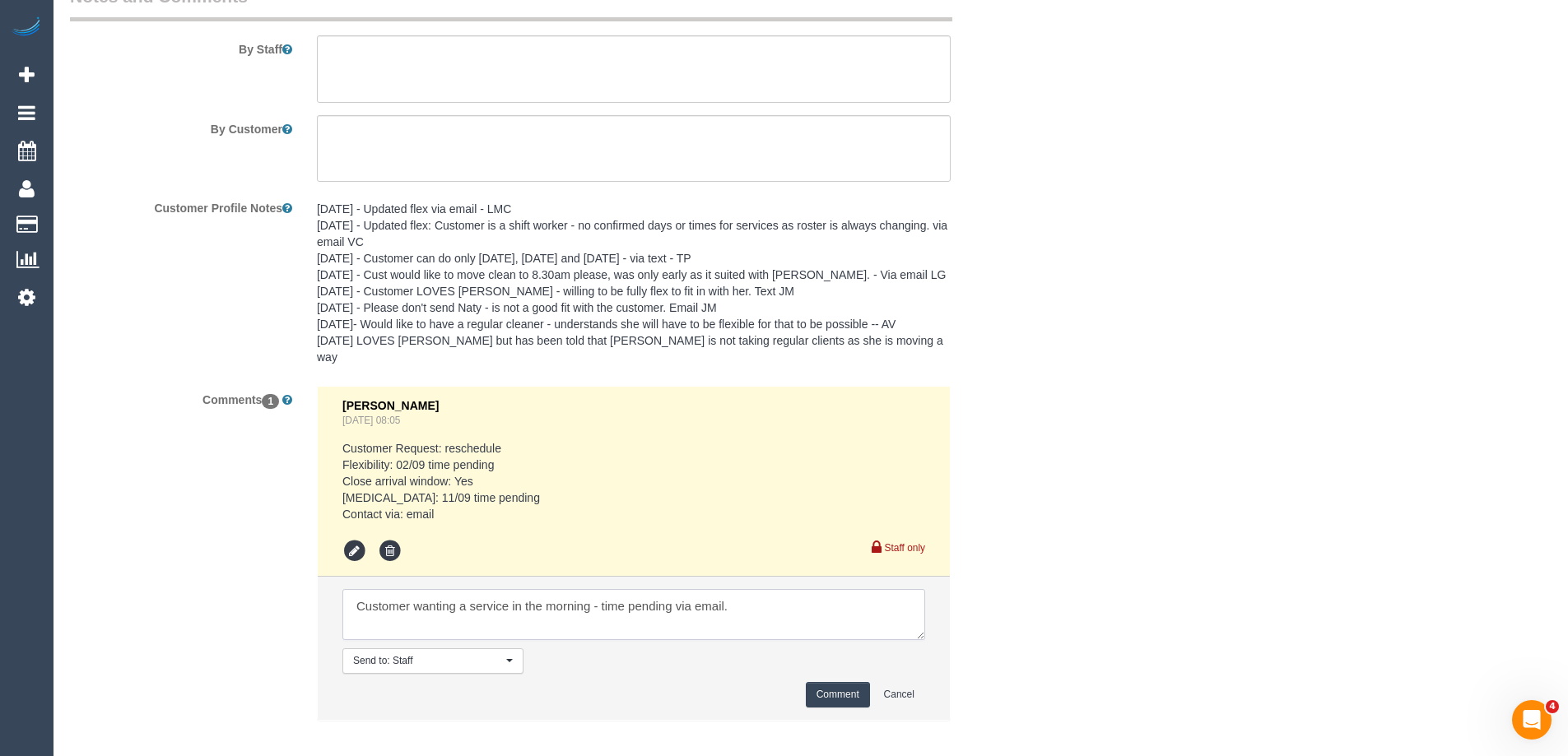
click at [815, 595] on textarea at bounding box center [634, 615] width 582 height 51
paste textarea "cnv_q97mxe7"
type textarea "Customer wanting a service in the morning - time pending via email. cnv_q97mxe7"
click at [859, 697] on li "Send to: Staff Nothing selected Send to: Staff Send to: Customer Send to: Team …" at bounding box center [634, 648] width 633 height 143
click at [848, 683] on button "Comment" at bounding box center [838, 695] width 64 height 25
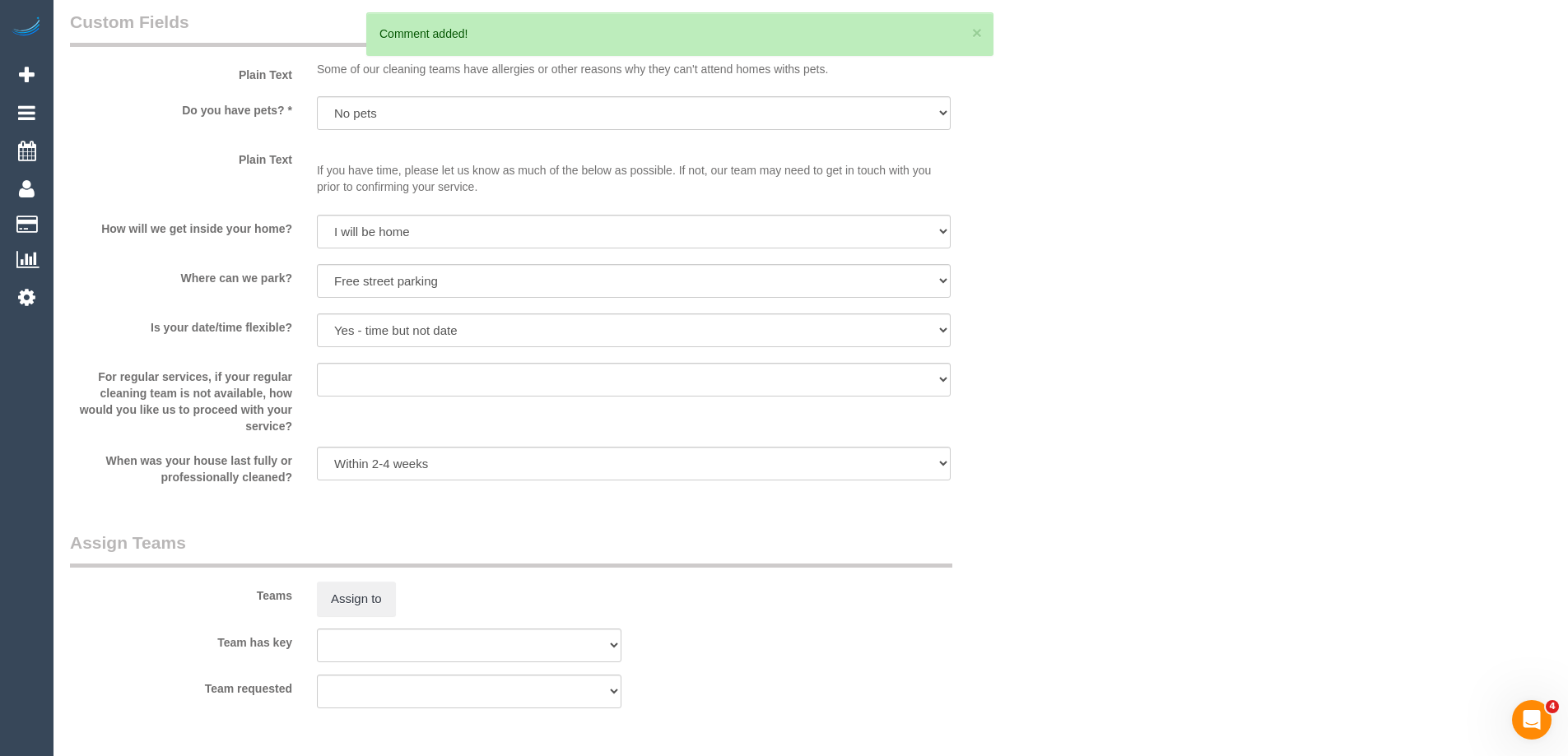
scroll to position [1904, 0]
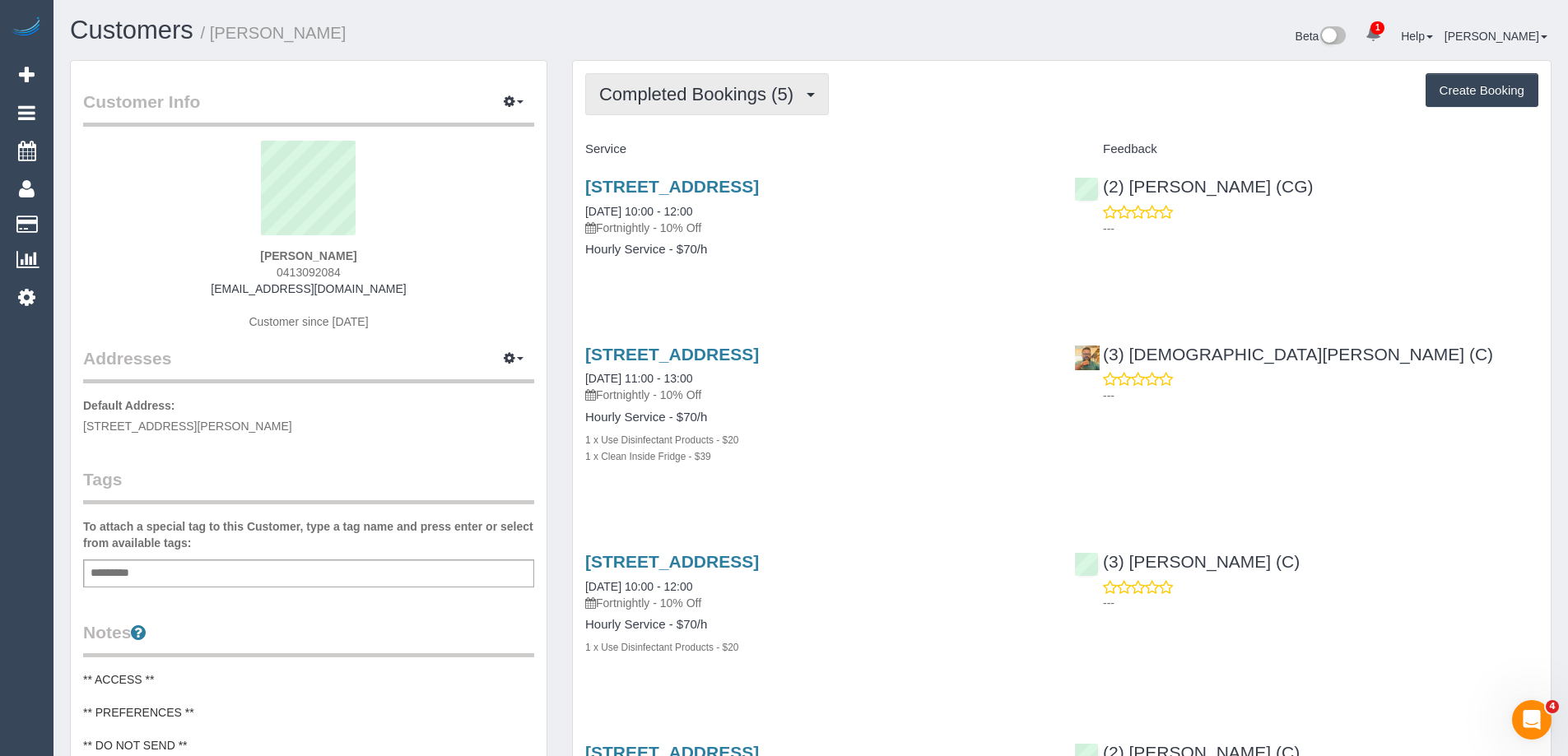
click at [742, 81] on button "Completed Bookings (5)" at bounding box center [707, 94] width 243 height 42
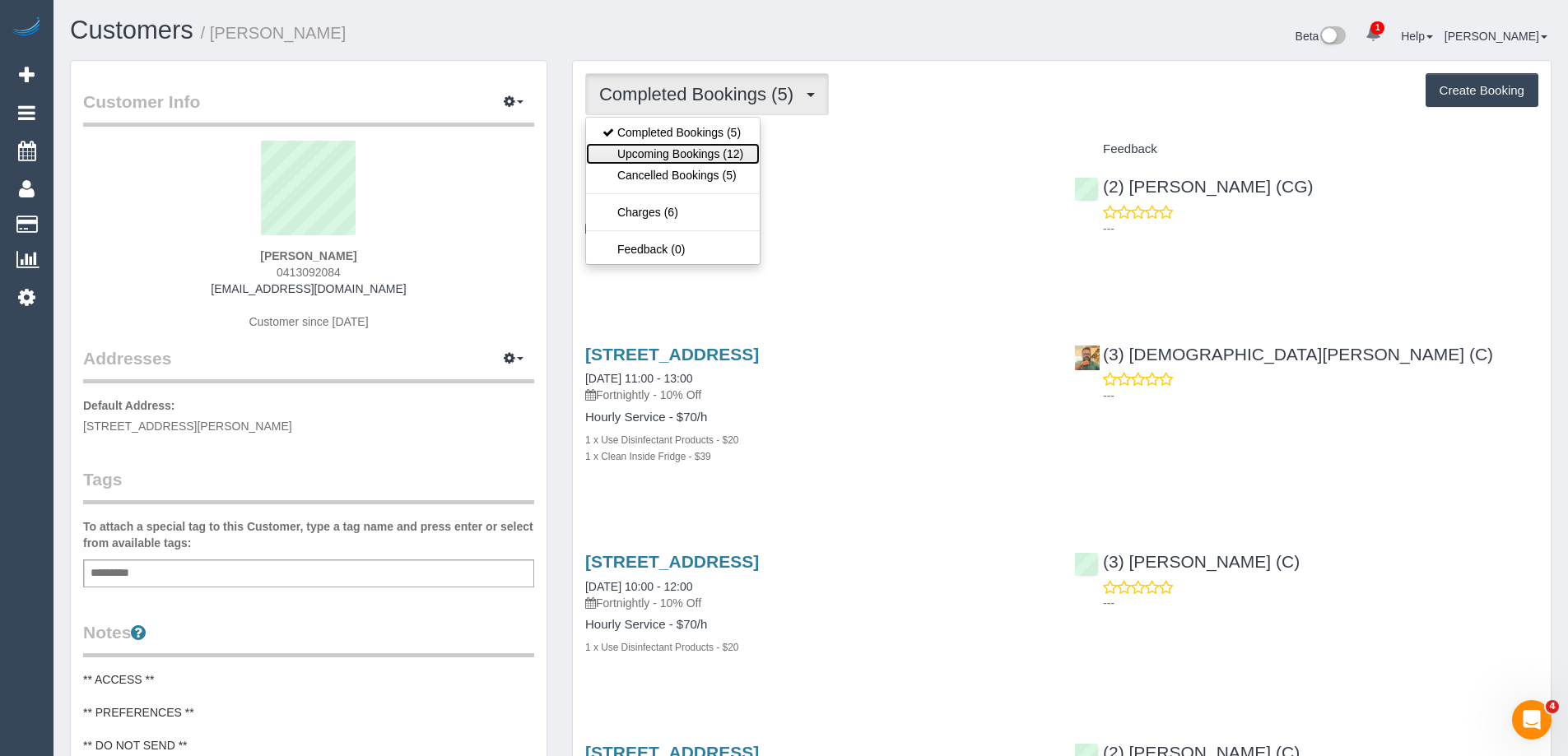
click at [714, 160] on link "Upcoming Bookings (12)" at bounding box center [673, 153] width 174 height 21
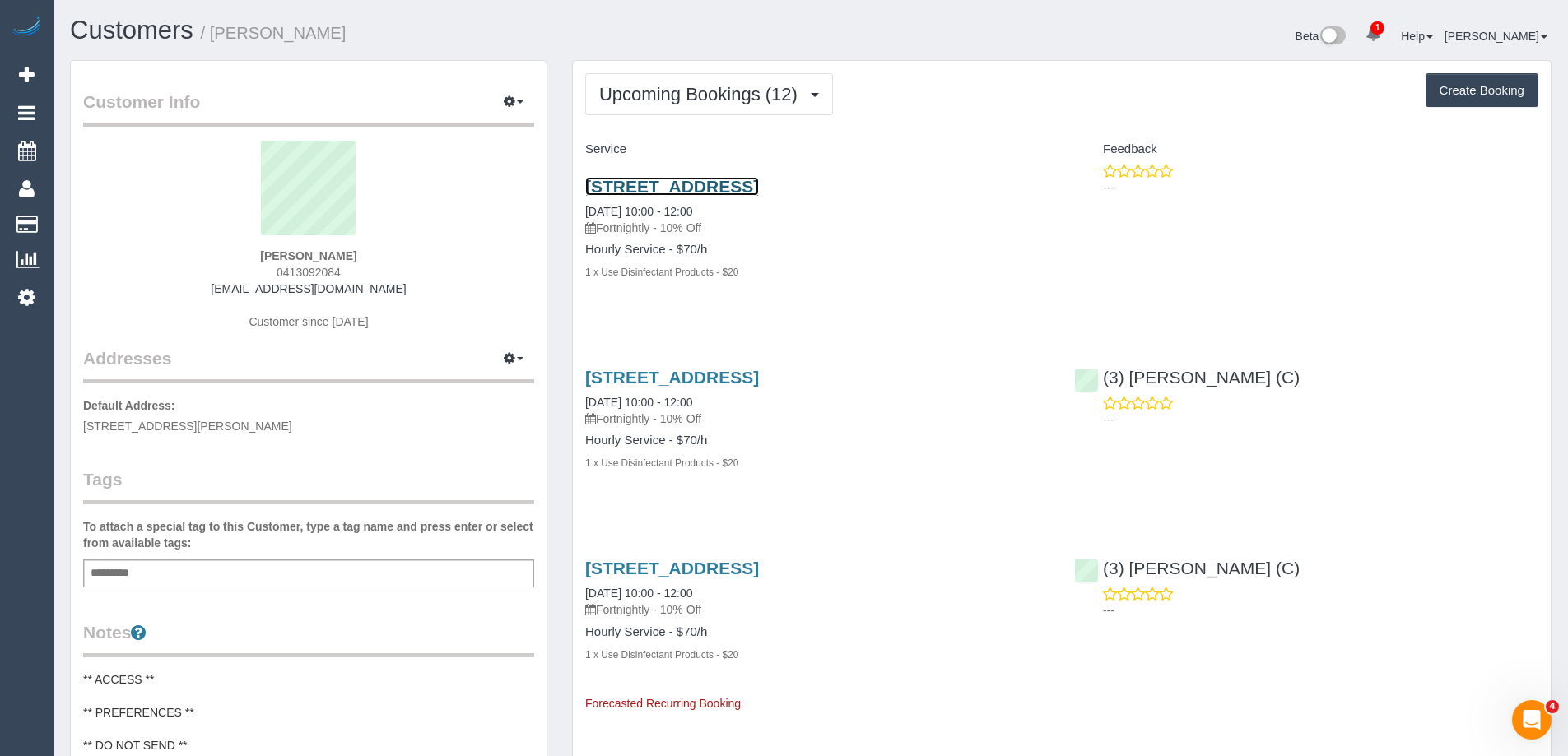
click at [759, 181] on link "61 Brown St, 1, Heidelberg, VIC 3084" at bounding box center [672, 187] width 174 height 19
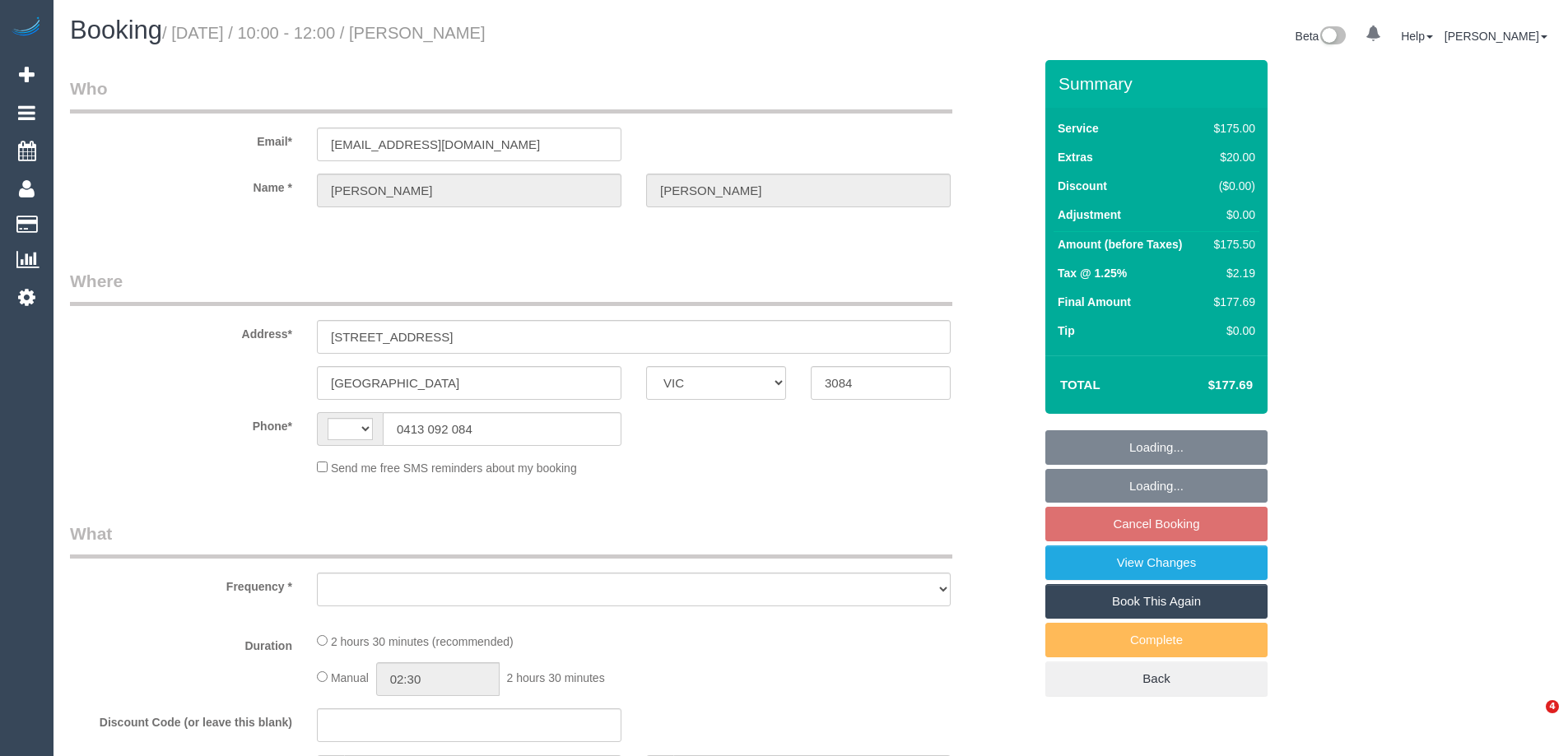
select select "VIC"
select select "number:29"
select select "number:15"
select select "number:18"
select select "number:25"
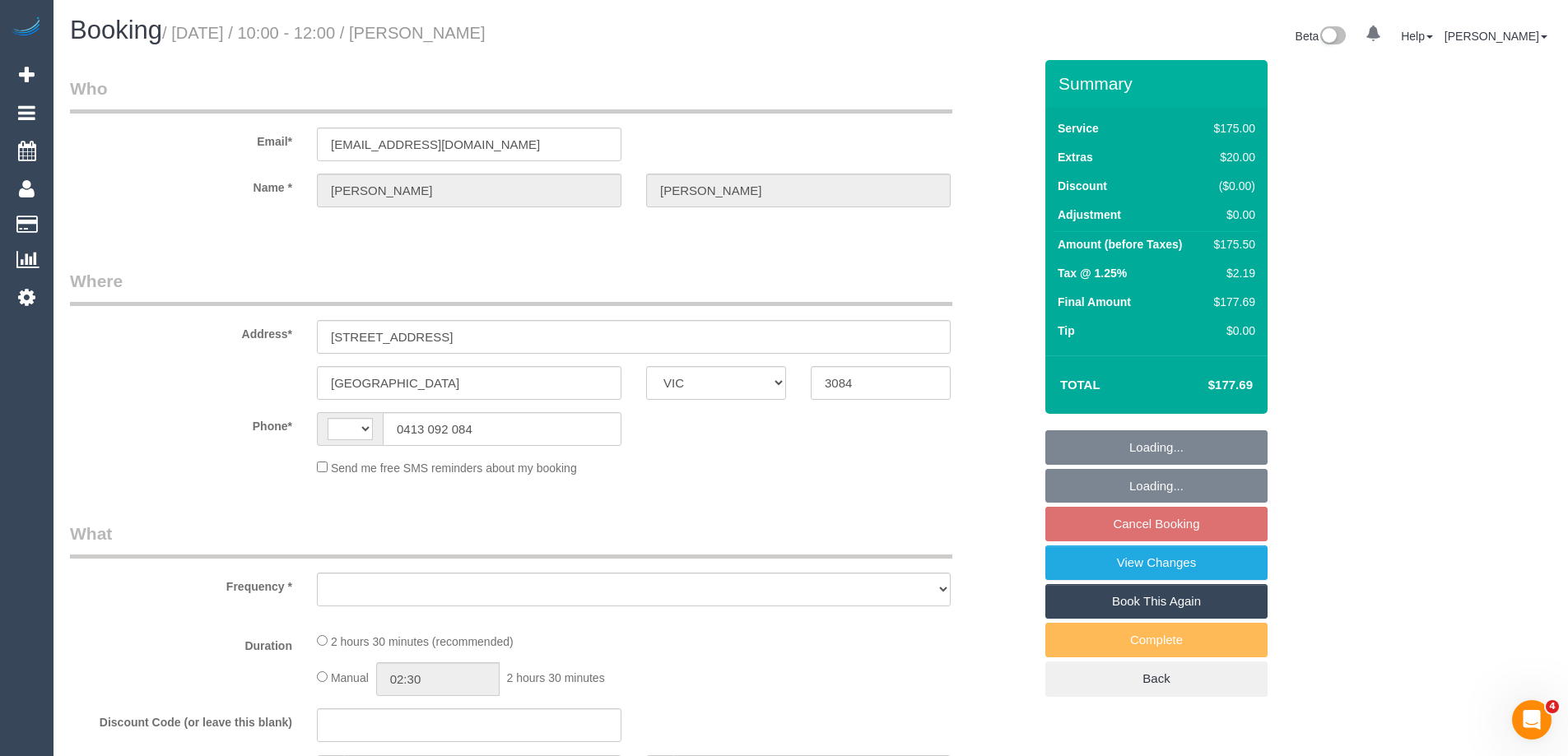
select select "number:34"
select select "number:12"
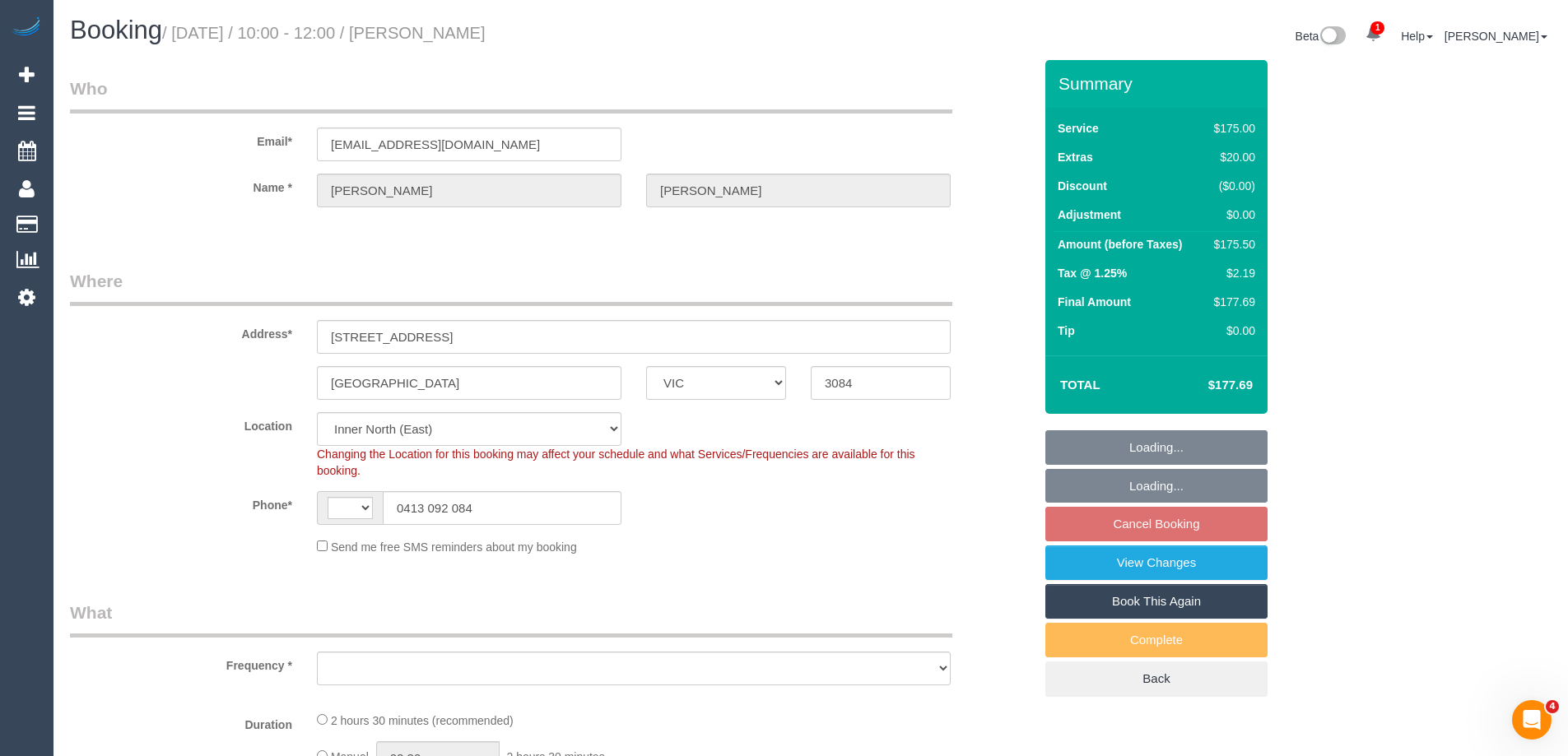
select select "string:stripe-pm_1RTuXC2GScqysDRV2vUyy1u0"
select select "string:AU"
select select "object:871"
select select "150"
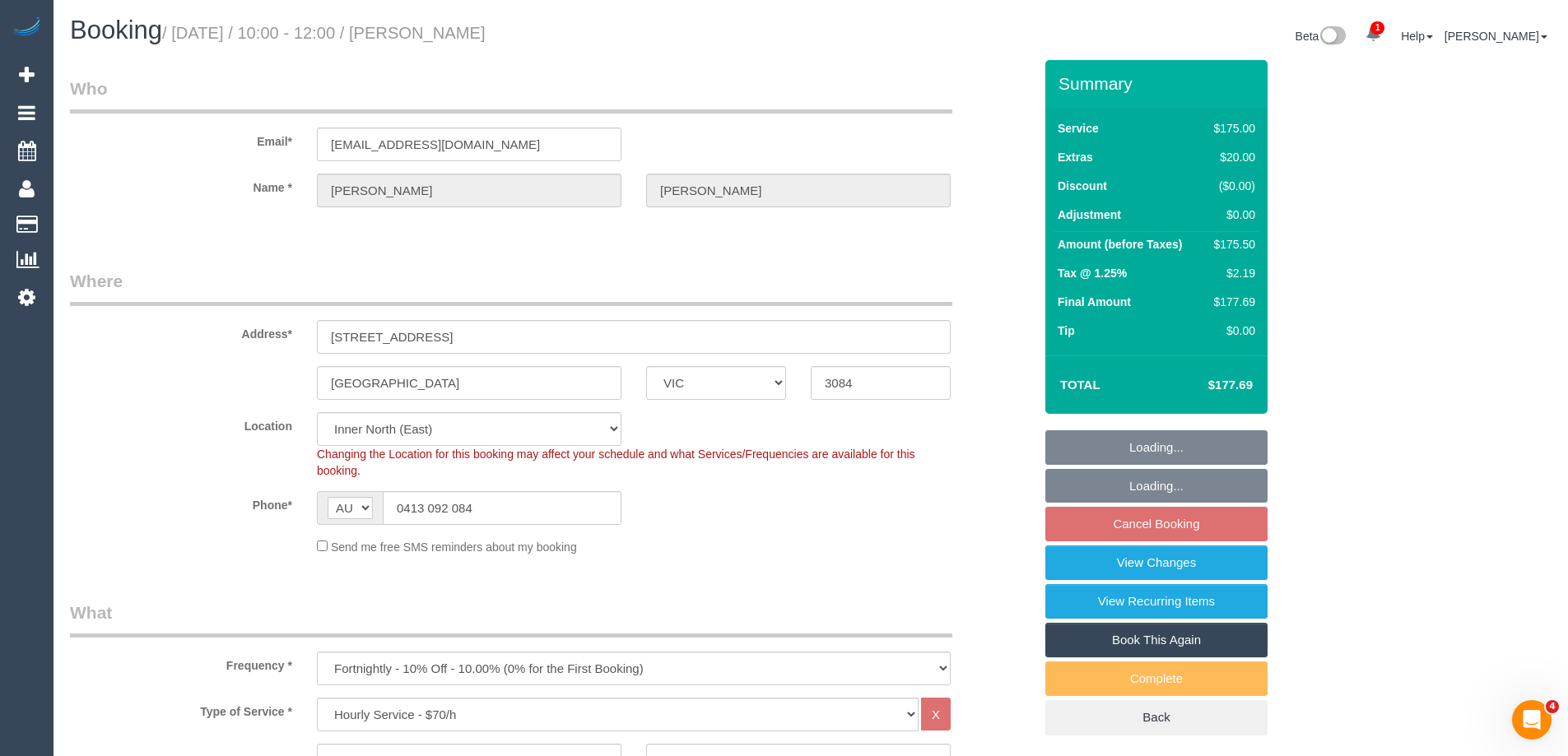
select select "spot3"
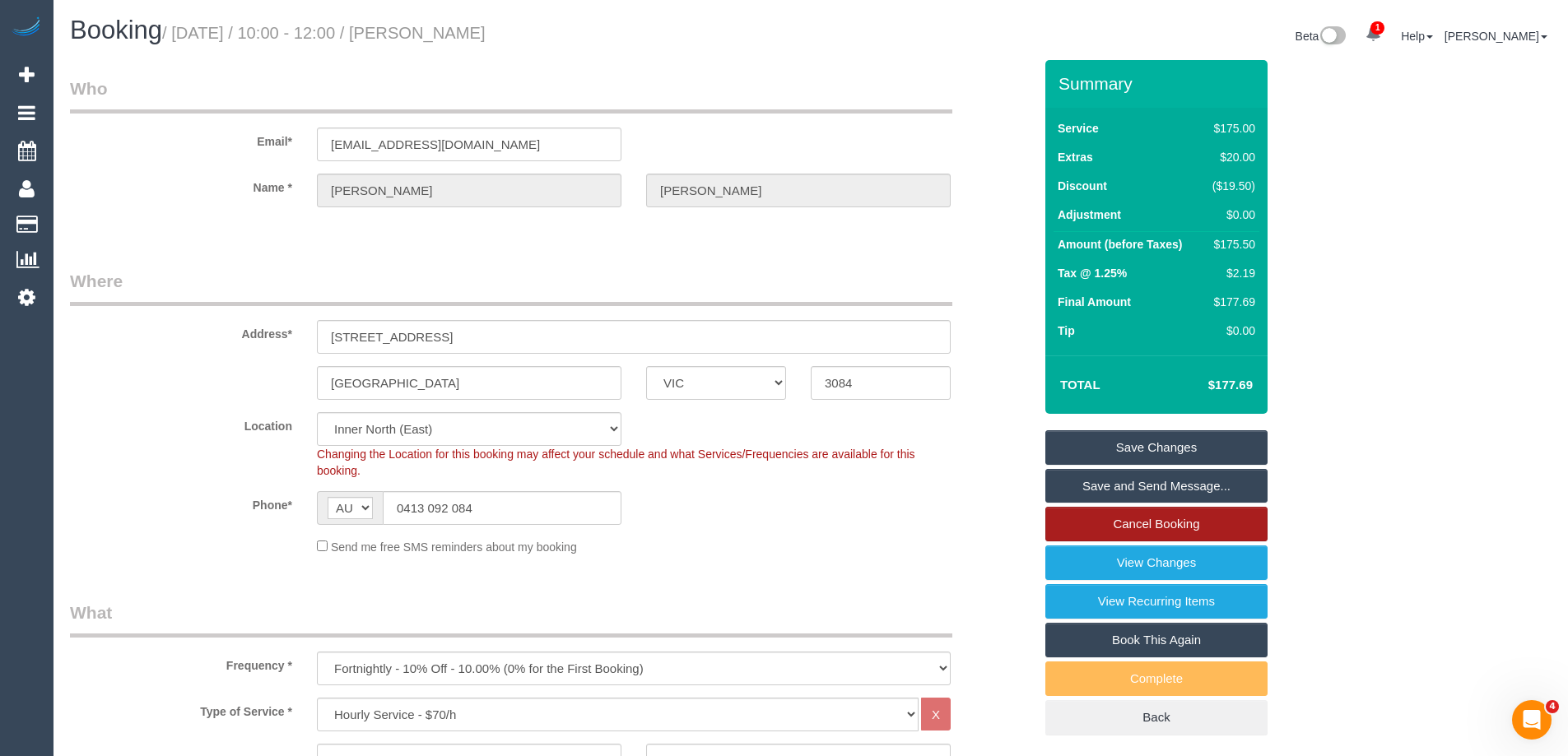
click at [1152, 524] on link "Cancel Booking" at bounding box center [1156, 524] width 222 height 34
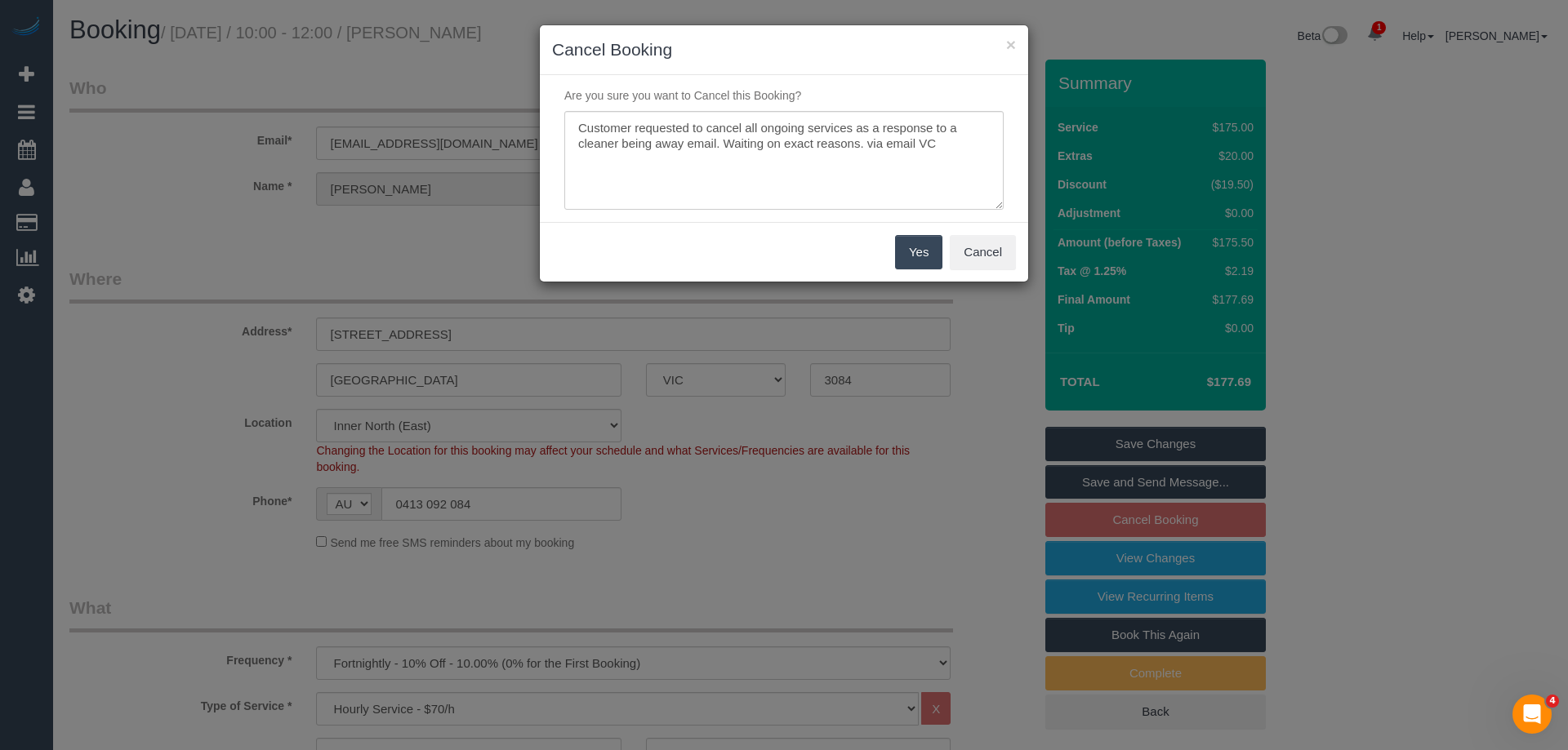
type textarea "Customer requested to cancel all ongoing services as a response to a cleaner be…"
click at [936, 263] on button "Yes" at bounding box center [918, 252] width 47 height 34
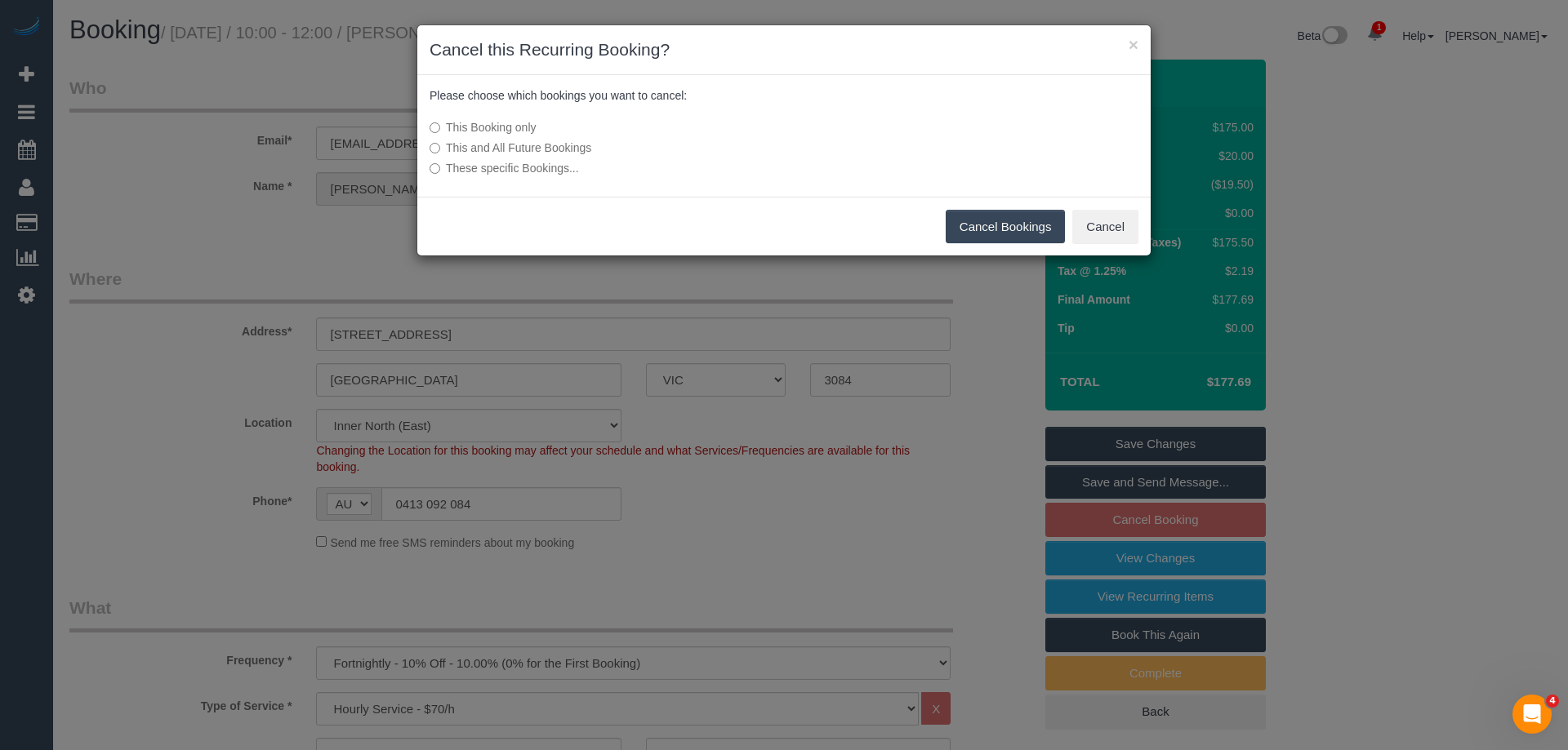
click at [544, 146] on label "This and All Future Bookings" at bounding box center [661, 148] width 464 height 17
click at [1052, 217] on button "Cancel Bookings" at bounding box center [1005, 227] width 120 height 34
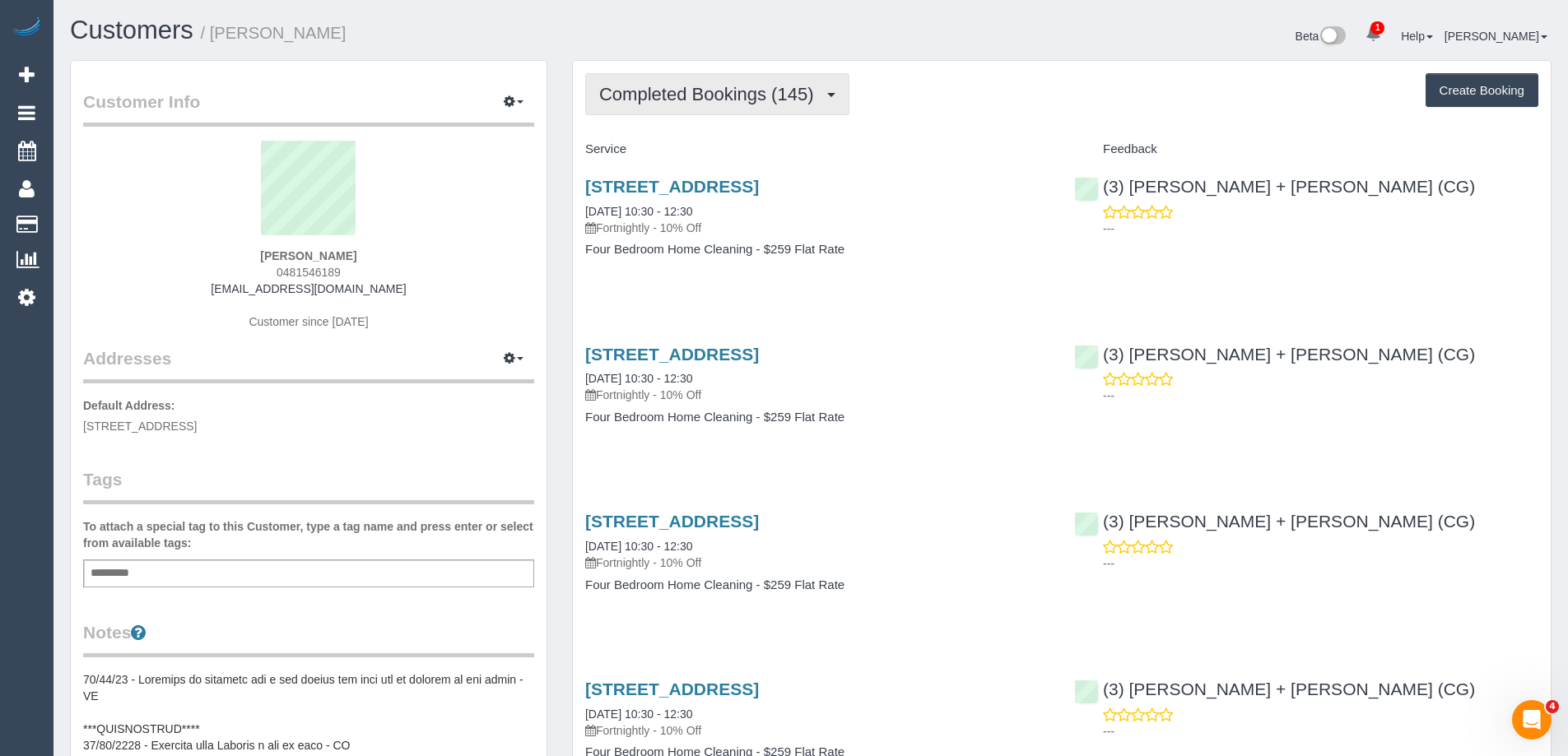
click at [710, 99] on span "Completed Bookings (145)" at bounding box center [710, 94] width 222 height 20
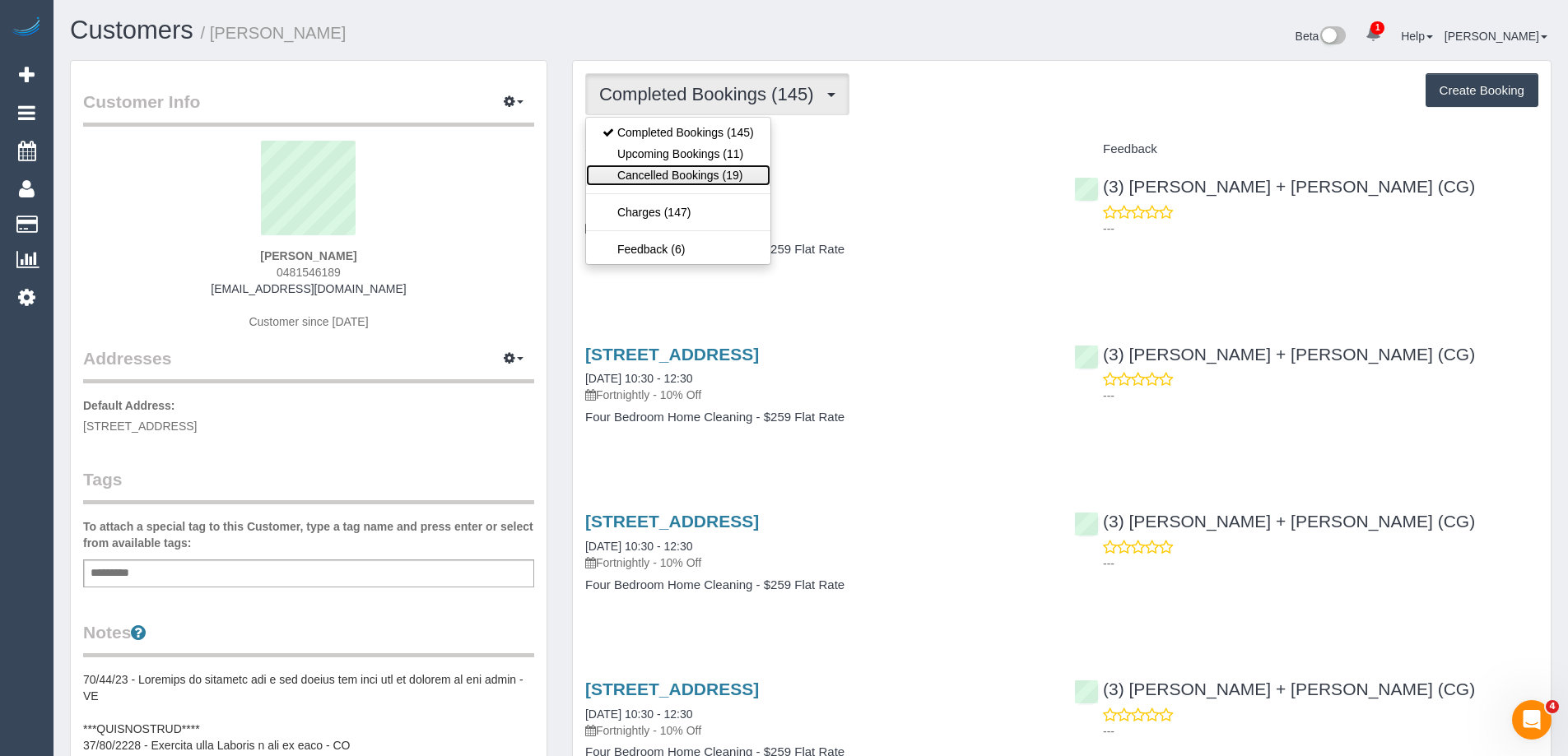
click at [702, 182] on link "Cancelled Bookings (19)" at bounding box center [678, 175] width 185 height 21
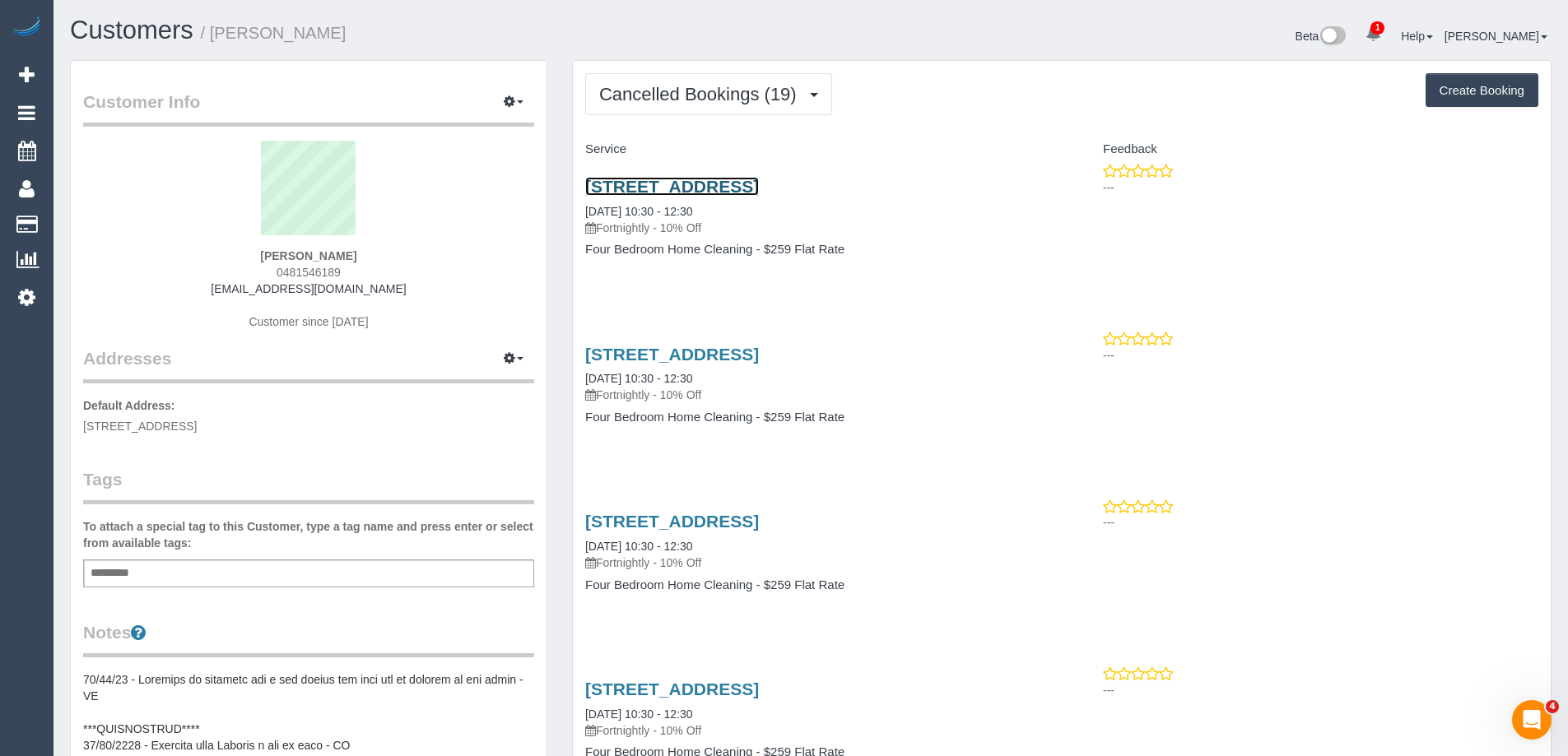
click at [701, 195] on link "11 Summit Ave, Hampton East, VIC 3188" at bounding box center [672, 187] width 174 height 19
click at [246, 576] on div "Add a tag" at bounding box center [309, 574] width 451 height 28
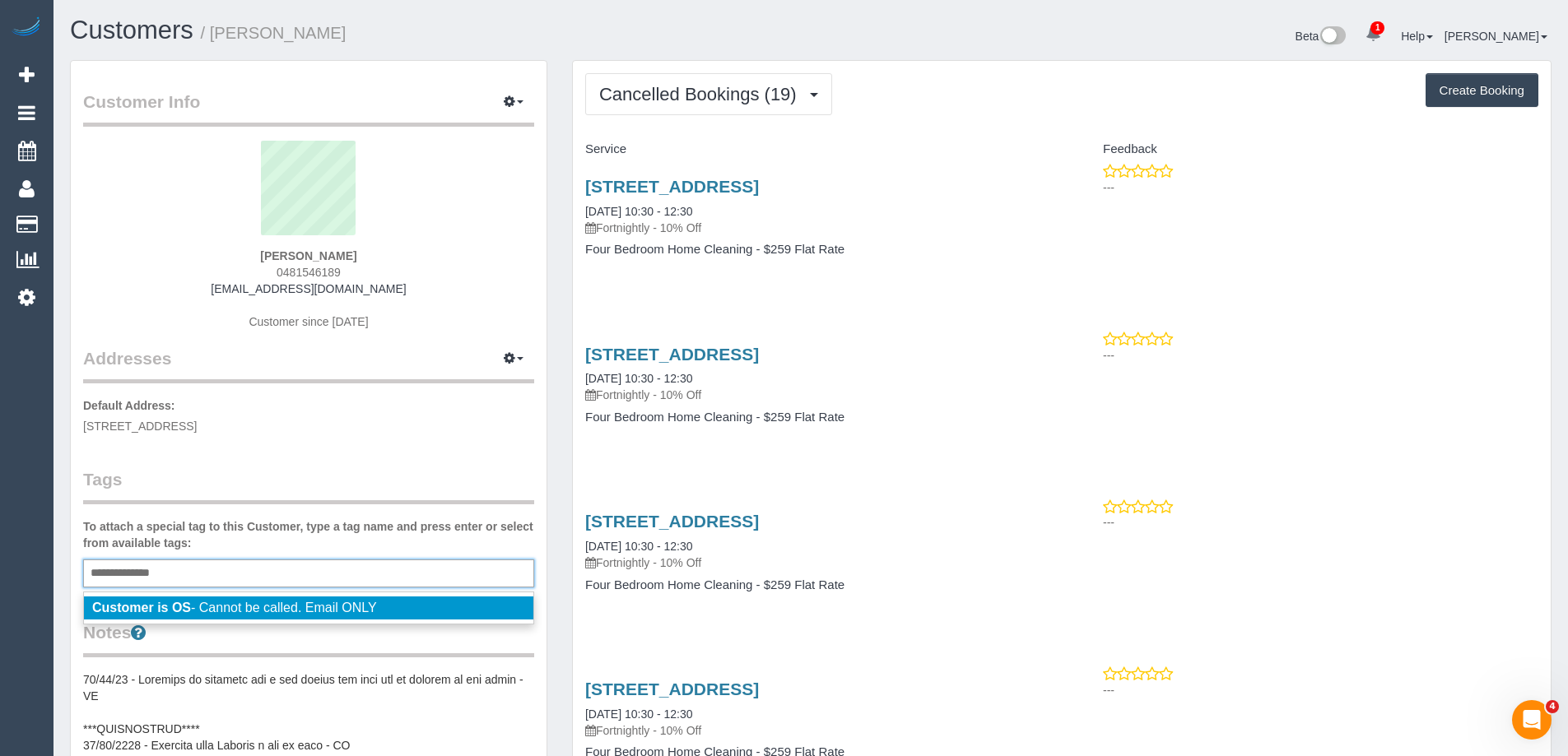
type input "**********"
click at [358, 607] on span "Customer is OS - Cannot be called. Email ONLY" at bounding box center [234, 607] width 285 height 14
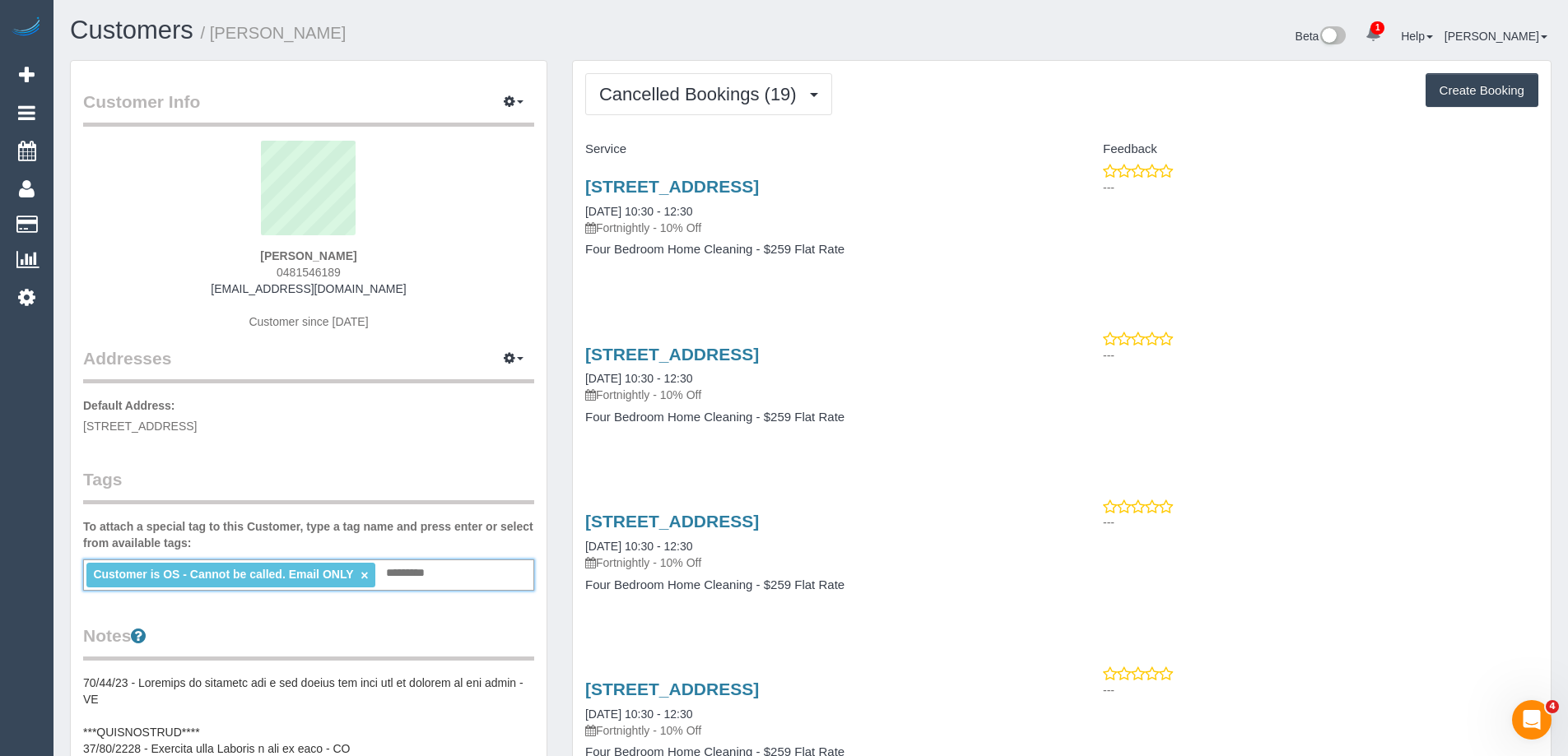
click at [380, 476] on legend "Tags" at bounding box center [309, 486] width 451 height 37
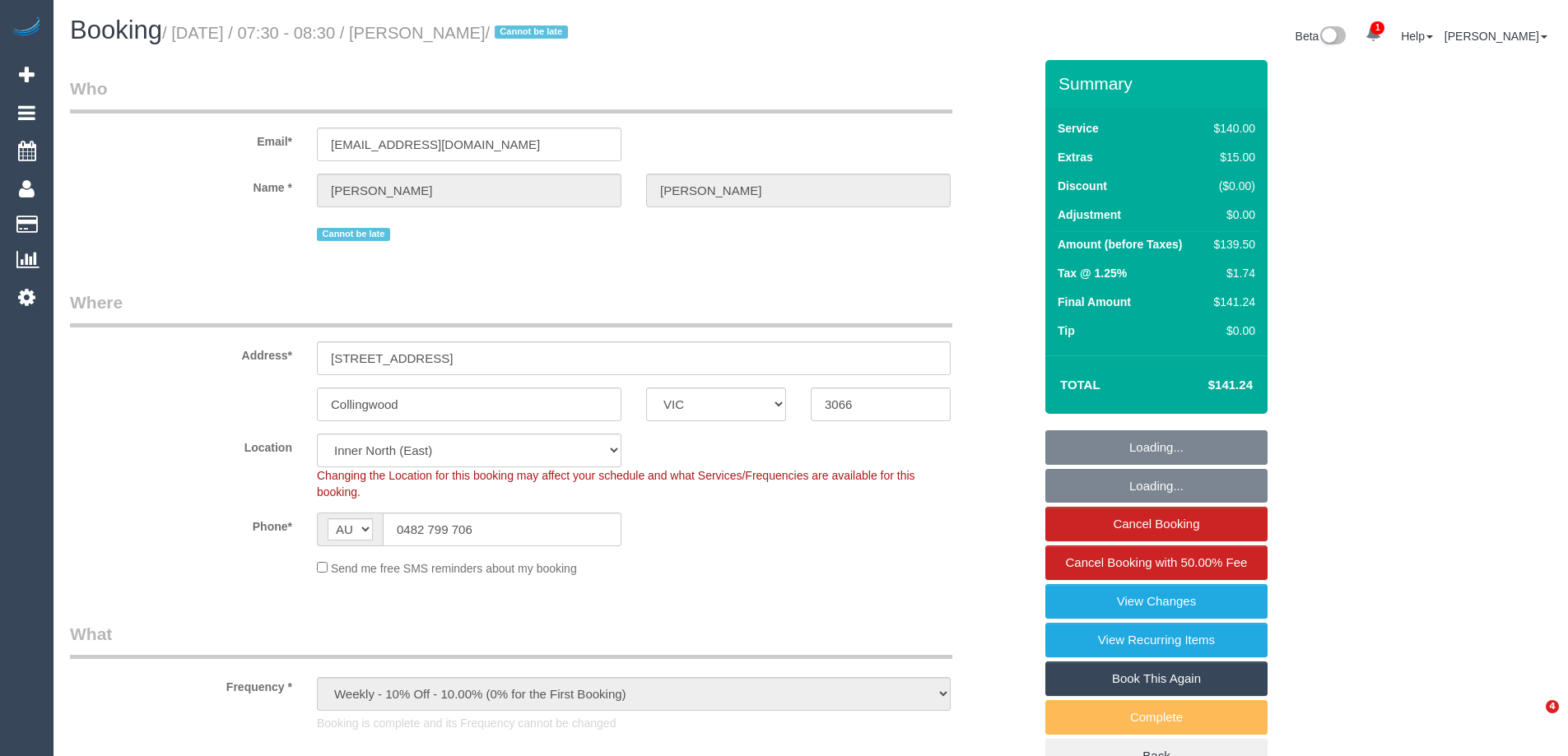
select select "VIC"
select select "number:28"
select select "number:14"
select select "number:19"
select select "number:22"
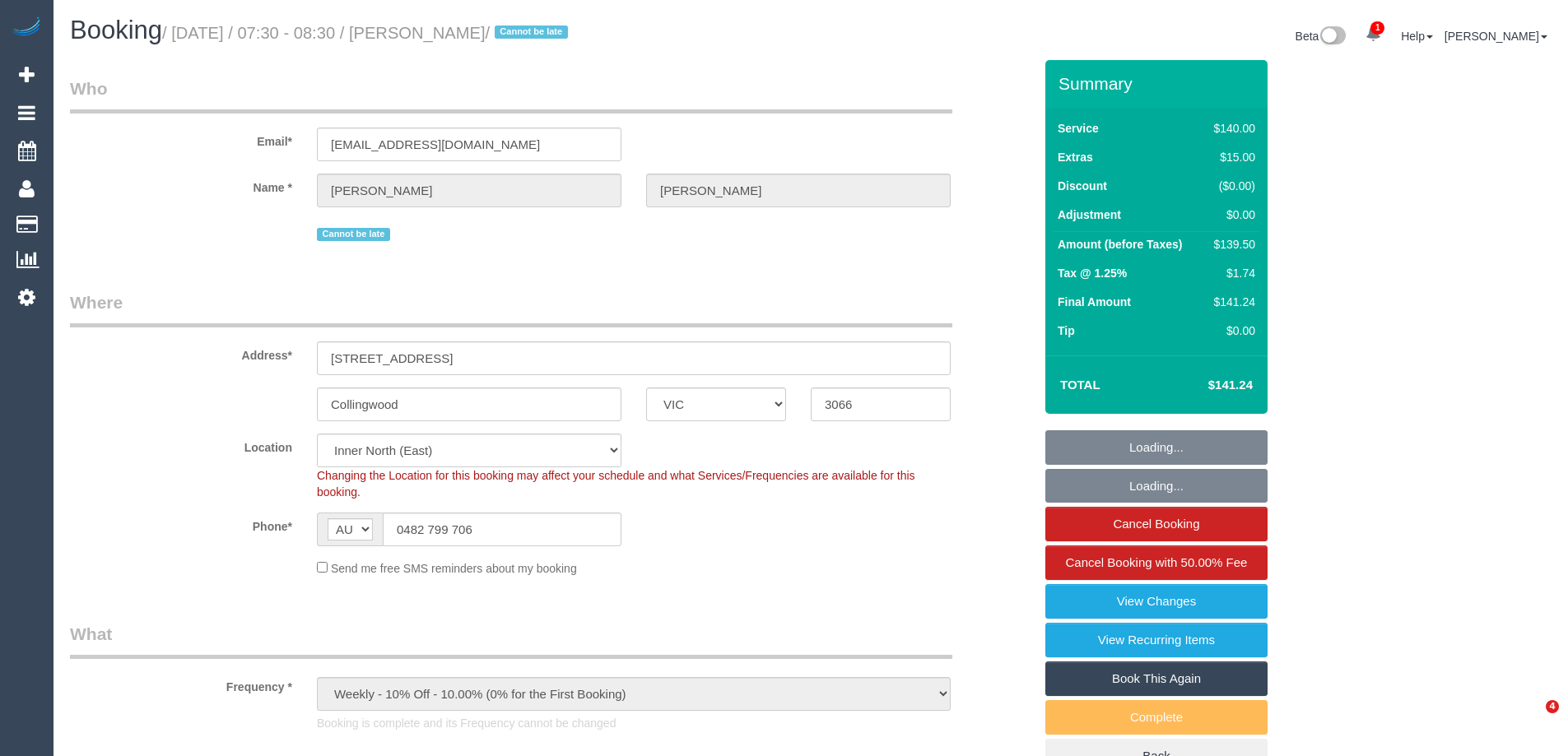
select select "number:34"
select select "number:11"
select select "object:1691"
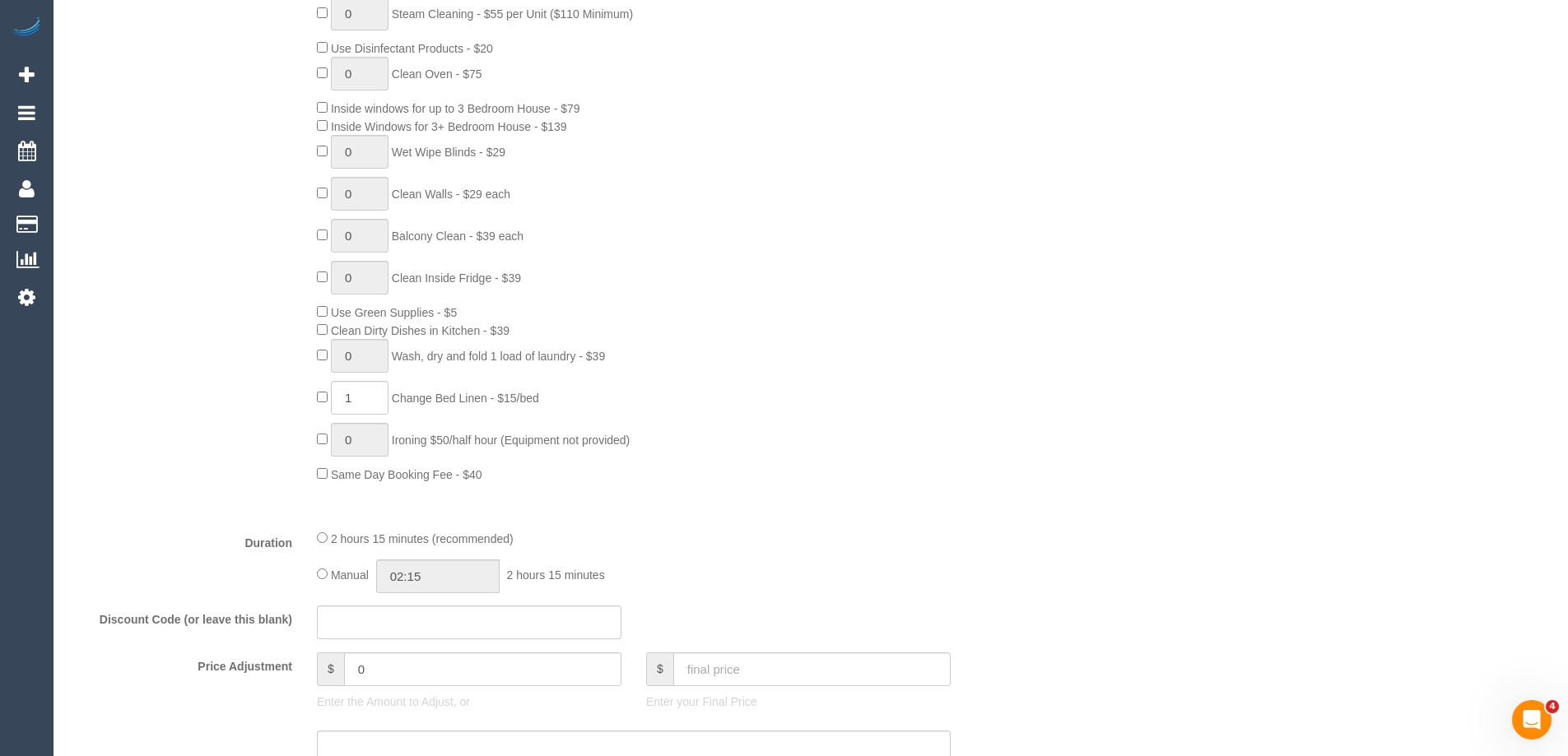
scroll to position [988, 0]
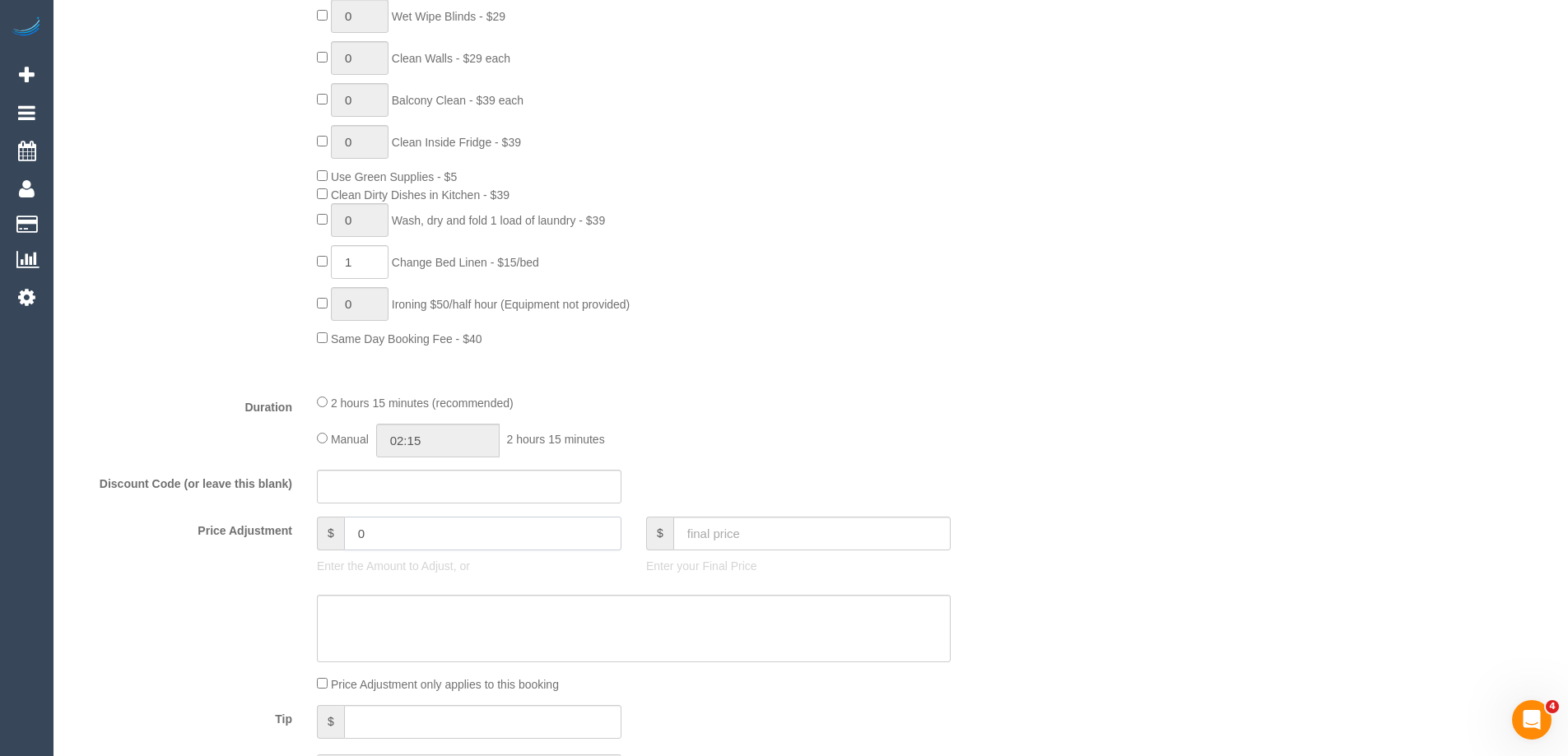
click at [430, 546] on input "0" at bounding box center [482, 534] width 278 height 33
click at [426, 624] on textarea at bounding box center [634, 629] width 634 height 68
type input "11.83"
click at [464, 606] on textarea at bounding box center [634, 629] width 634 height 68
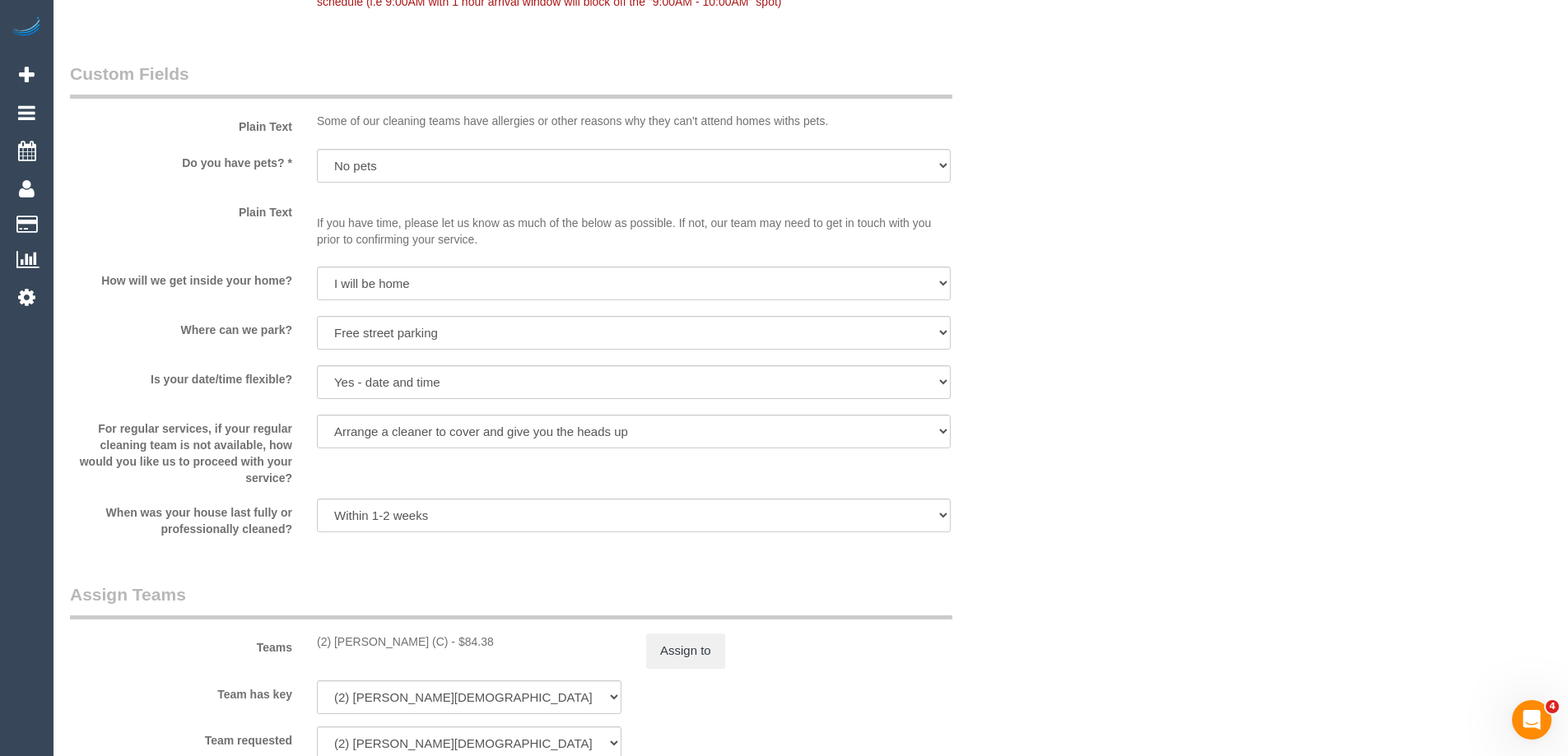
scroll to position [2222, 0]
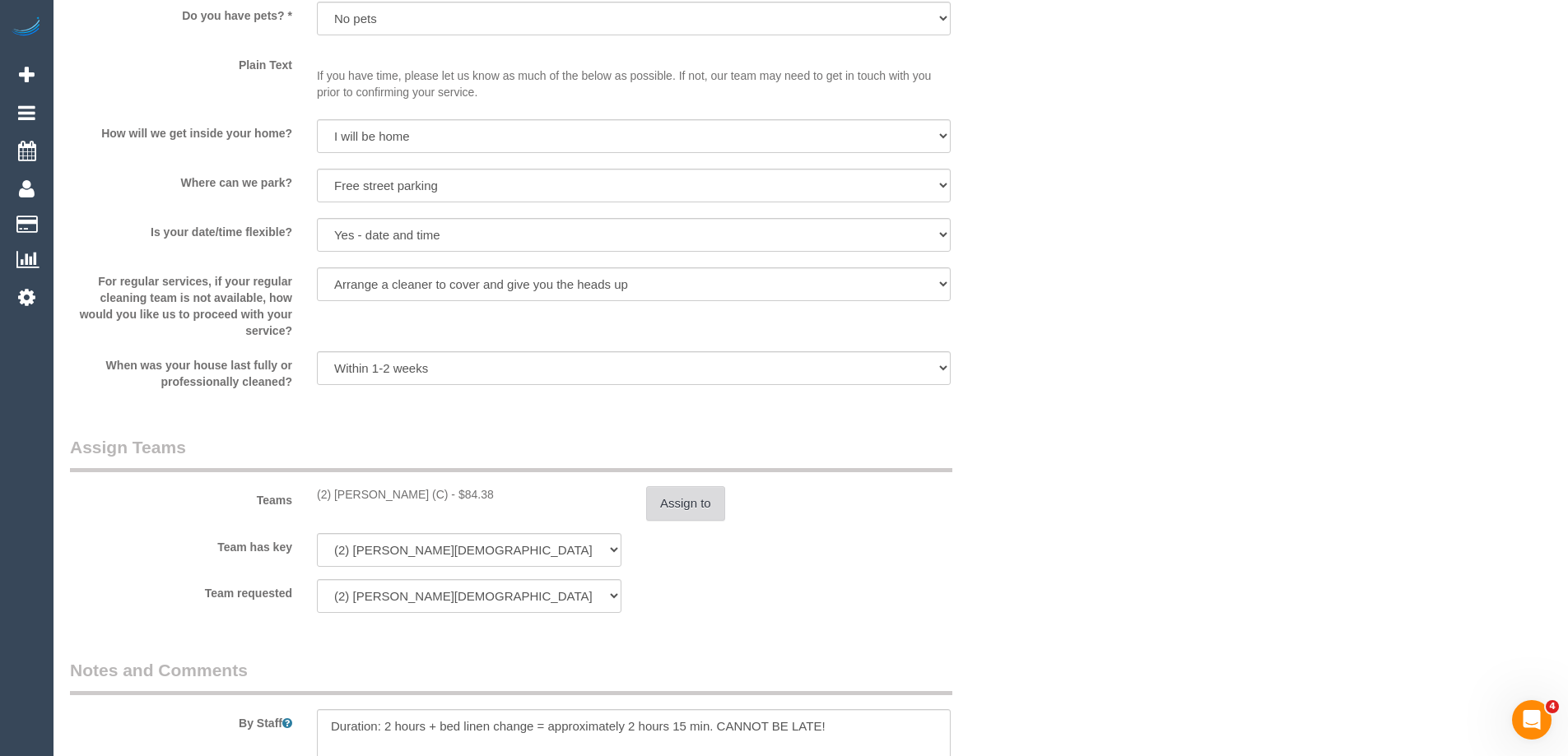
type textarea "$11.83 parking VC"
click at [718, 516] on button "Assign to" at bounding box center [686, 503] width 79 height 34
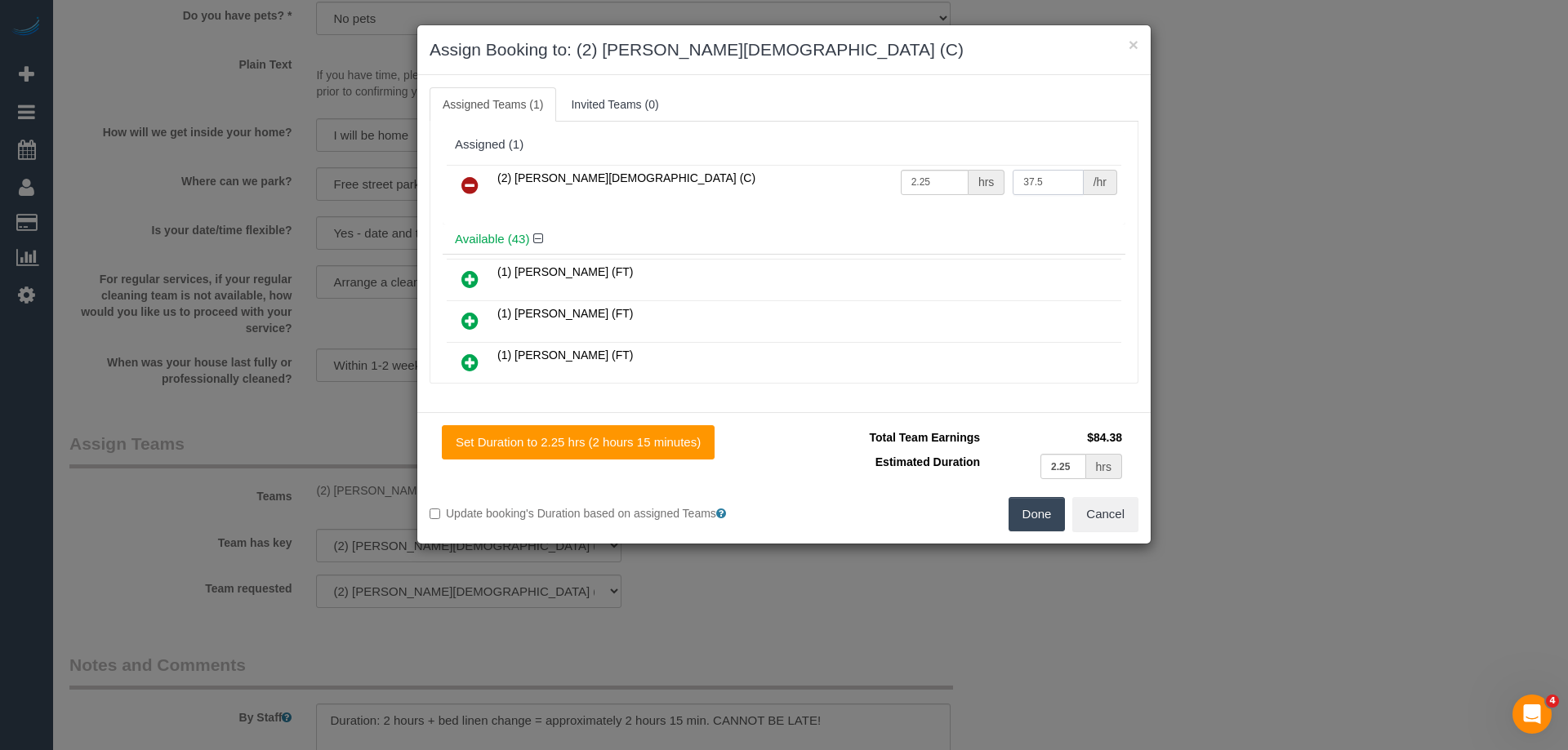
drag, startPoint x: 988, startPoint y: 185, endPoint x: 916, endPoint y: 191, distance: 72.2
click at [916, 191] on tr "(2) Raisul Islam (C) 2.25 hrs 37.5 /hr" at bounding box center [784, 185] width 674 height 41
type input "96.21"
drag, startPoint x: 844, startPoint y: 173, endPoint x: 831, endPoint y: 170, distance: 13.3
click at [831, 170] on tr "(2) Raisul Islam (C) 2.25 hrs 96.21 /hr" at bounding box center [784, 185] width 674 height 41
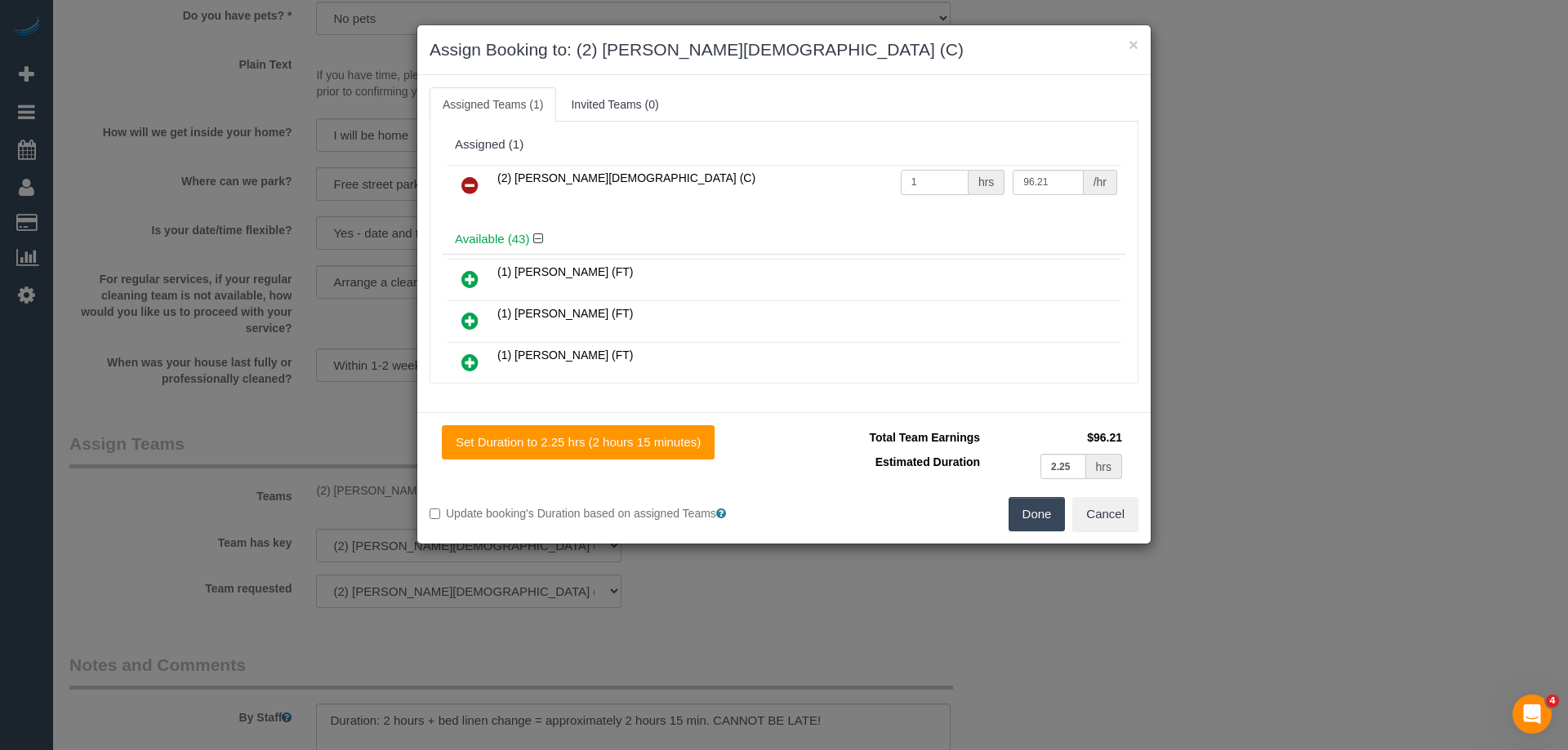
type input "1"
click at [1035, 514] on button "Done" at bounding box center [1037, 514] width 57 height 34
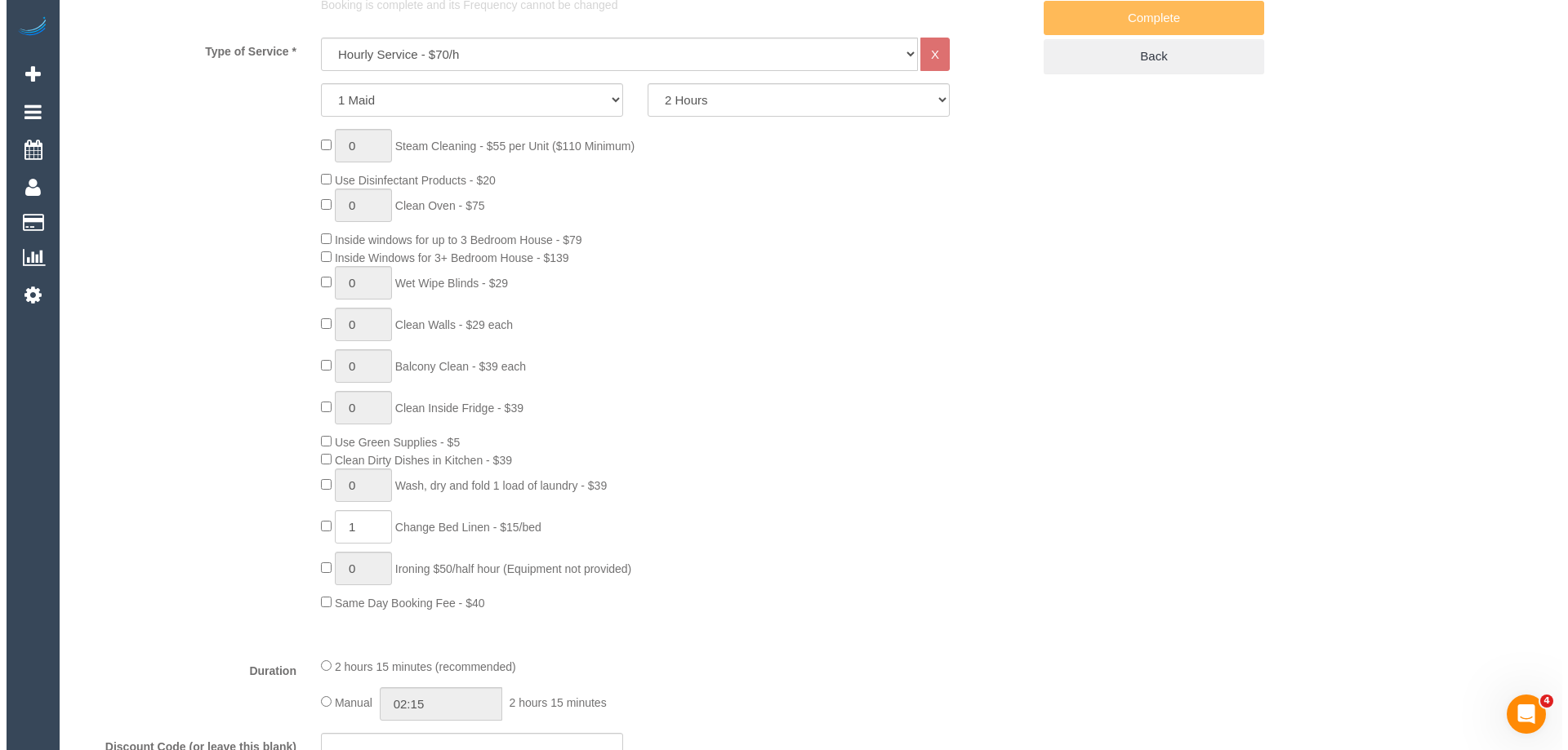
scroll to position [0, 0]
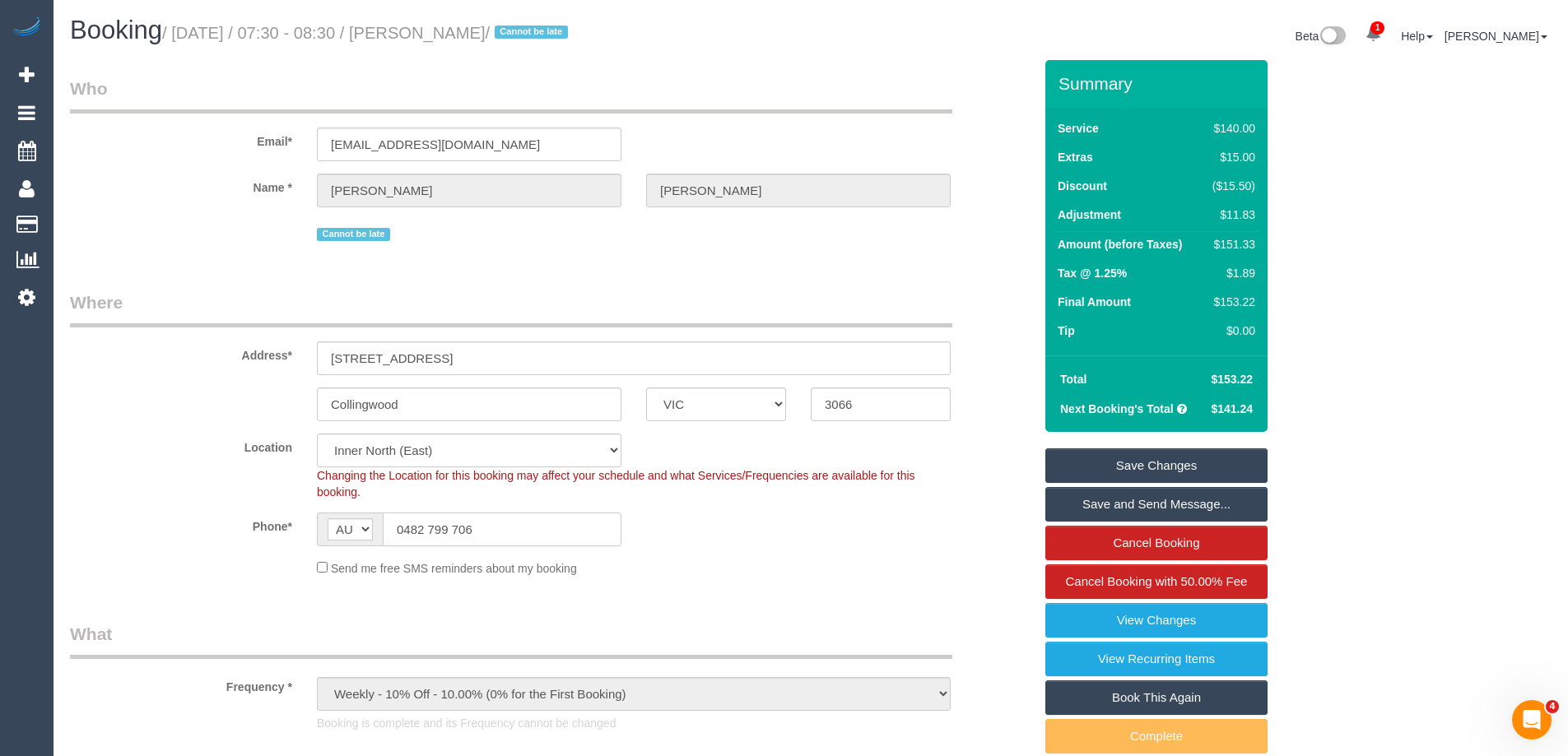
drag, startPoint x: 497, startPoint y: 522, endPoint x: 283, endPoint y: 495, distance: 215.7
click at [283, 495] on sui-booking-location "Location Office City East (North) East (South) Inner East Inner North (East) In…" at bounding box center [551, 505] width 963 height 143
click at [1174, 454] on link "Save Changes" at bounding box center [1156, 465] width 222 height 34
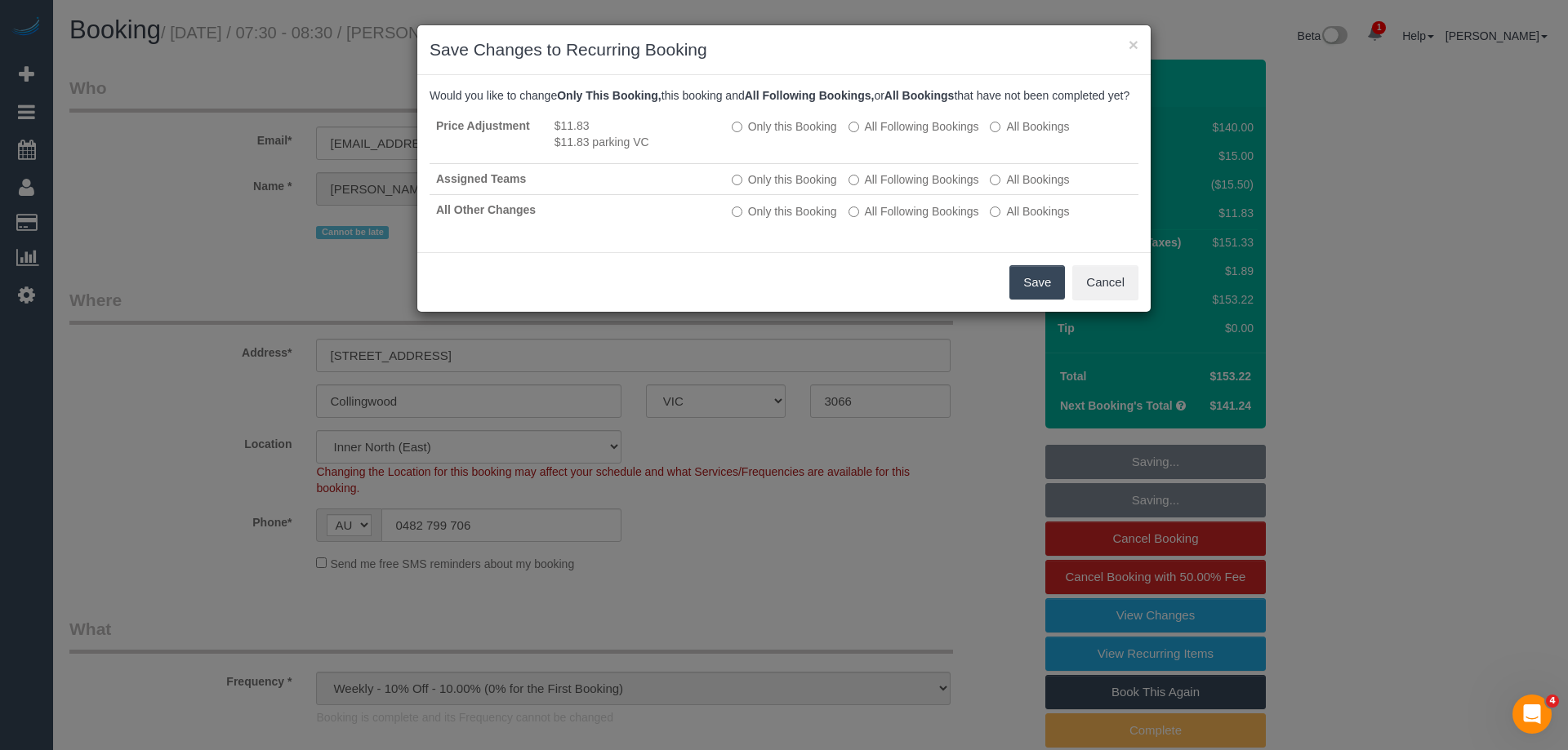
click at [1036, 289] on button "Save" at bounding box center [1036, 282] width 55 height 34
